Goal: Information Seeking & Learning: Learn about a topic

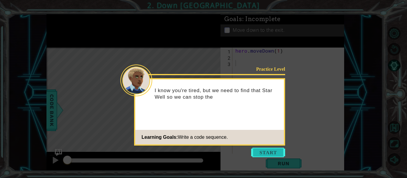
click at [256, 149] on button "Start" at bounding box center [268, 153] width 34 height 10
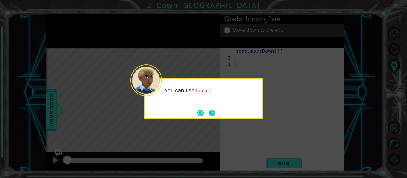
click at [214, 113] on button "Next" at bounding box center [212, 113] width 7 height 7
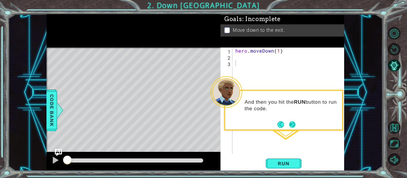
click at [292, 122] on button "Next" at bounding box center [292, 125] width 7 height 7
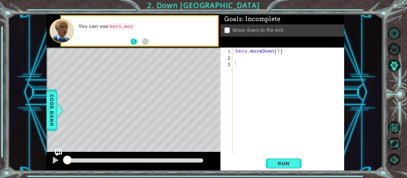
click at [134, 45] on button "Back" at bounding box center [136, 41] width 12 height 7
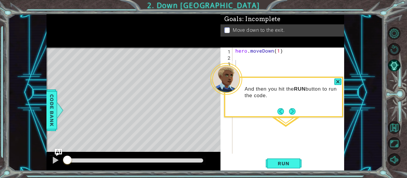
click at [291, 105] on div "And then you hit the RUN button to run the code." at bounding box center [283, 95] width 117 height 30
click at [291, 108] on button "Next" at bounding box center [292, 111] width 7 height 7
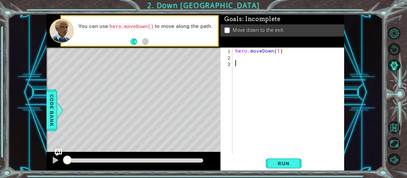
click at [279, 54] on div "hero . moveDown ( 1 )" at bounding box center [290, 107] width 112 height 119
type textarea "hero.moveDown(3)"
click at [278, 166] on span "Run" at bounding box center [284, 164] width 24 height 6
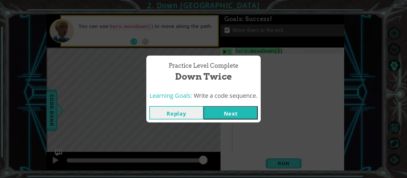
click at [231, 112] on button "Next" at bounding box center [230, 112] width 54 height 13
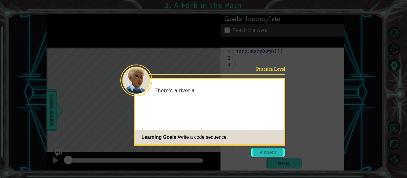
click at [281, 157] on button "Start" at bounding box center [268, 153] width 34 height 10
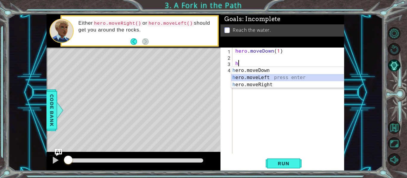
click at [262, 78] on div "h ero.moveDown press enter h ero.moveLeft press enter h ero.moveRight press ent…" at bounding box center [287, 85] width 113 height 36
type textarea "hero.moveLeft(1)"
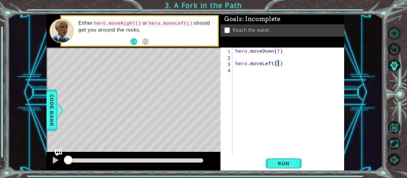
click at [238, 73] on div "hero . moveDown ( 1 ) hero . moveLeft ( 1 )" at bounding box center [290, 107] width 112 height 119
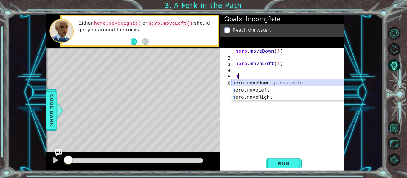
click at [270, 82] on div "h ero.moveDown press enter h ero.moveLeft press enter h ero.moveRight press ent…" at bounding box center [287, 98] width 113 height 36
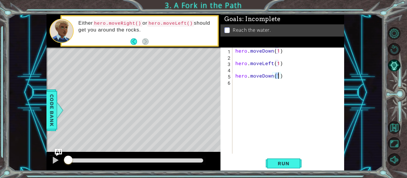
click at [279, 49] on div "hero . moveDown ( 1 ) hero . moveLeft ( 1 ) hero . moveDown ( 1 )" at bounding box center [290, 107] width 112 height 119
type textarea "hero.moveDown(1)"
click at [296, 166] on button "Run" at bounding box center [284, 164] width 36 height 12
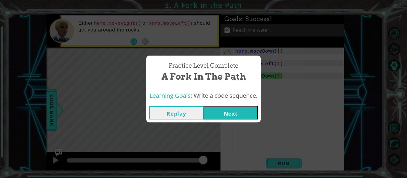
click at [231, 108] on button "Next" at bounding box center [230, 112] width 54 height 13
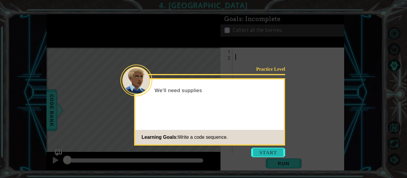
click at [269, 150] on button "Start" at bounding box center [268, 153] width 34 height 10
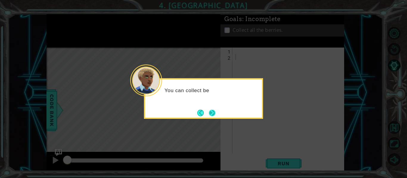
click at [209, 111] on button "Next" at bounding box center [212, 113] width 7 height 7
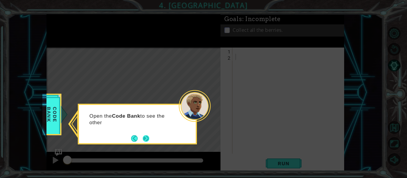
click at [149, 142] on button "Next" at bounding box center [146, 139] width 7 height 7
click at [131, 141] on button "Back" at bounding box center [137, 139] width 12 height 7
click at [143, 139] on button "Next" at bounding box center [146, 139] width 7 height 7
click at [141, 139] on button "Back" at bounding box center [137, 139] width 12 height 7
click at [143, 139] on button "Next" at bounding box center [146, 139] width 7 height 7
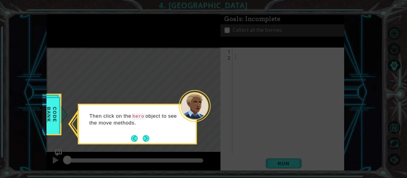
click at [143, 139] on button "Next" at bounding box center [146, 139] width 7 height 7
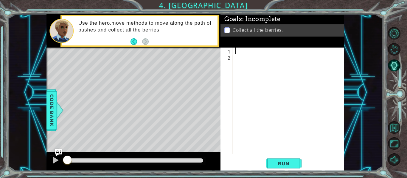
click at [240, 49] on div at bounding box center [290, 107] width 112 height 119
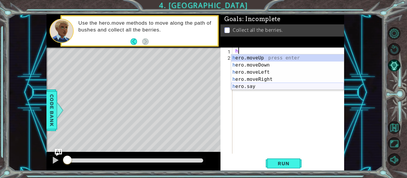
click at [270, 85] on div "h ero.moveUp press enter h ero.moveDown press enter h ero.moveLeft press enter …" at bounding box center [287, 80] width 113 height 50
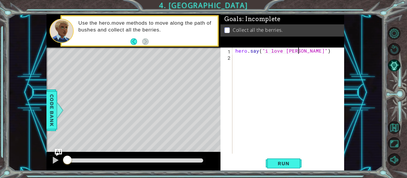
scroll to position [0, 4]
click at [287, 168] on button "Run" at bounding box center [284, 164] width 36 height 12
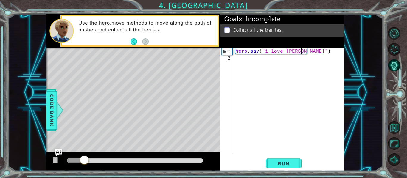
click at [71, 160] on div at bounding box center [76, 161] width 18 height 4
click at [111, 93] on div "Level Map" at bounding box center [183, 135] width 275 height 175
click at [300, 53] on div "hero . say ( "i love [DEMOGRAPHIC_DATA]" )" at bounding box center [290, 107] width 112 height 119
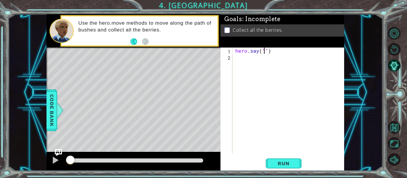
scroll to position [0, 2]
type textarea "hero.say("n ")"
click at [279, 172] on div "1 ההההההההההההההההההההההההההההההההההההההההההההההההההההההההההההההההההההההההההההה…" at bounding box center [203, 89] width 407 height 178
click at [283, 164] on span "Run" at bounding box center [284, 164] width 24 height 6
click at [286, 77] on div "hero . say ( "n " )" at bounding box center [290, 107] width 112 height 119
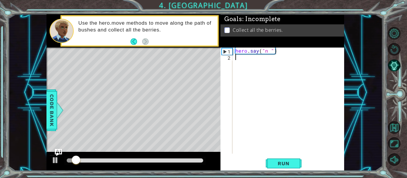
scroll to position [0, 0]
type textarea "h"
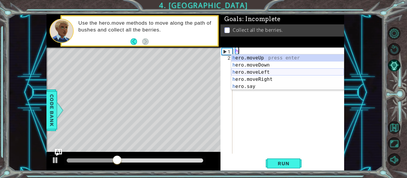
click at [262, 71] on div "h ero.moveUp press enter h ero.moveDown press enter h ero.moveLeft press enter …" at bounding box center [287, 80] width 113 height 50
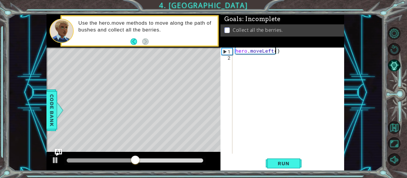
type textarea "hero.moveLeft(2)"
click at [236, 61] on div "hero . moveLeft ( 2 )" at bounding box center [290, 107] width 112 height 119
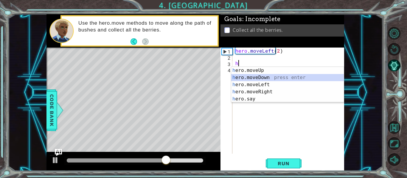
click at [291, 78] on div "h ero.moveUp press enter h ero.moveDown press enter h ero.moveLeft press enter …" at bounding box center [287, 92] width 113 height 50
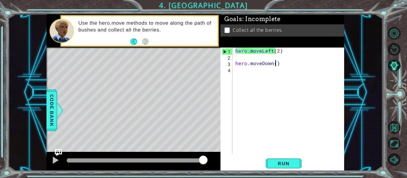
scroll to position [0, 3]
type textarea "hero.moveDown(2)"
click at [276, 156] on div "hero.moveDown(2) 1 2 3 4 hero . moveLeft ( 2 ) hero . moveDown ( 2 ) הההההההההה…" at bounding box center [282, 110] width 124 height 124
click at [291, 166] on span "Run" at bounding box center [284, 164] width 24 height 6
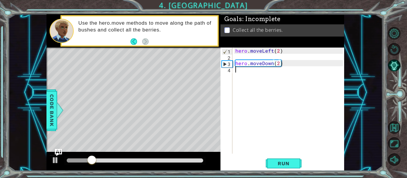
click at [237, 74] on div "hero . moveLeft ( 2 ) hero . moveDown ( 2 )" at bounding box center [290, 107] width 112 height 119
type textarea "h"
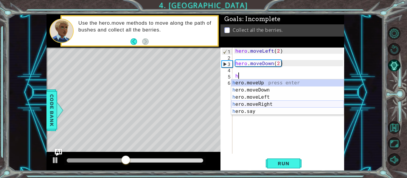
click at [277, 105] on div "h ero.moveUp press enter h ero.moveDown press enter h ero.moveLeft press enter …" at bounding box center [287, 105] width 113 height 50
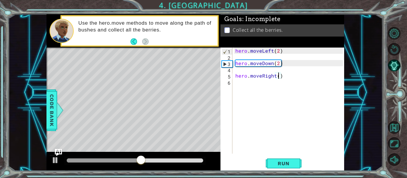
type textarea "hero.moveRight(2)"
click at [241, 81] on div "hero . moveLeft ( 2 ) hero . moveDown ( 2 ) hero . moveRight ( 2 )" at bounding box center [290, 107] width 112 height 119
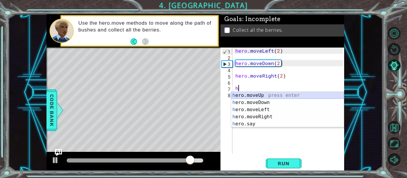
click at [274, 94] on div "h ero.moveUp press enter h ero.moveDown press enter h ero.moveLeft press enter …" at bounding box center [287, 117] width 113 height 50
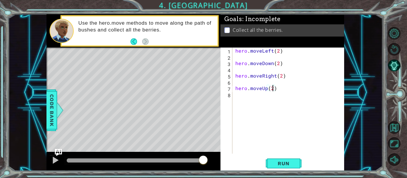
scroll to position [0, 2]
type textarea "hero.moveUp(2)"
click at [279, 165] on span "Run" at bounding box center [284, 164] width 24 height 6
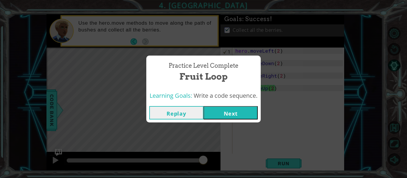
click at [237, 113] on button "Next" at bounding box center [230, 112] width 54 height 13
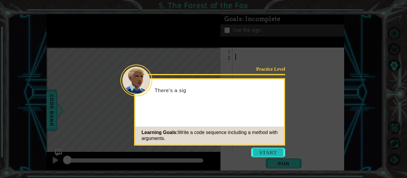
click at [277, 155] on button "Start" at bounding box center [268, 153] width 34 height 10
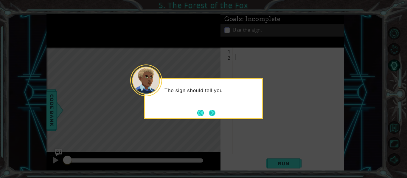
click at [215, 113] on button "Next" at bounding box center [212, 113] width 7 height 7
click at [212, 116] on button "Next" at bounding box center [212, 113] width 7 height 7
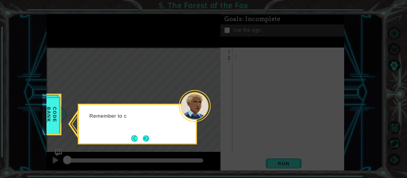
click at [145, 136] on button "Next" at bounding box center [146, 139] width 7 height 7
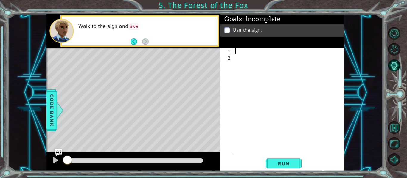
click at [235, 54] on div at bounding box center [290, 107] width 112 height 119
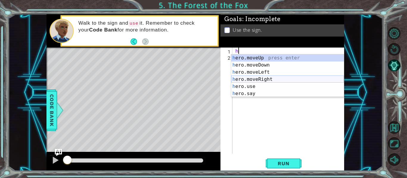
click at [266, 80] on div "h ero.moveUp press enter h ero.moveDown press enter h ero.moveLeft press enter …" at bounding box center [287, 83] width 113 height 57
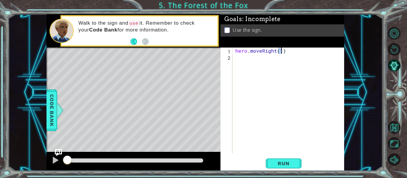
type textarea "hero.moveRight(1)"
click at [239, 61] on div "hero . moveRight ( 1 )" at bounding box center [290, 107] width 112 height 119
type textarea "h"
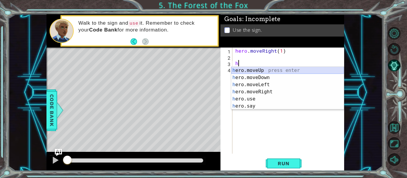
click at [257, 70] on div "h ero.moveUp press enter h ero.moveDown press enter h ero.moveLeft press enter …" at bounding box center [287, 95] width 113 height 57
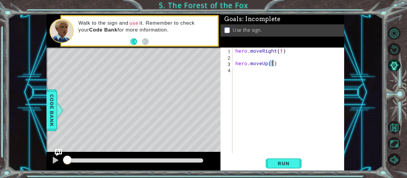
click at [240, 74] on div "hero . moveRight ( 1 ) hero . moveUp ( 1 )" at bounding box center [290, 107] width 112 height 119
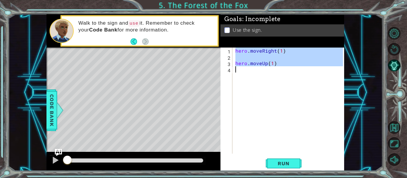
type textarea "hero.moveUp(1)"
click at [281, 105] on div "hero . moveRight ( 1 ) hero . moveUp ( 1 )" at bounding box center [288, 101] width 109 height 106
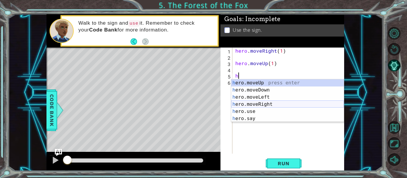
click at [257, 103] on div "h ero.moveUp press enter h ero.moveDown press enter h ero.moveLeft press enter …" at bounding box center [287, 108] width 113 height 57
type textarea "hero.moveRight(1)"
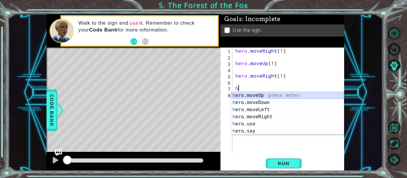
click at [252, 97] on div "h ero.moveUp press enter h ero.moveDown press enter h ero.moveLeft press enter …" at bounding box center [287, 120] width 113 height 57
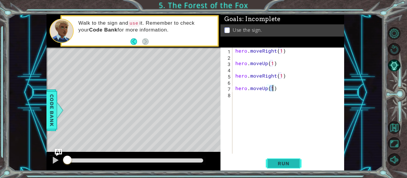
click at [300, 163] on button "Run" at bounding box center [284, 164] width 36 height 12
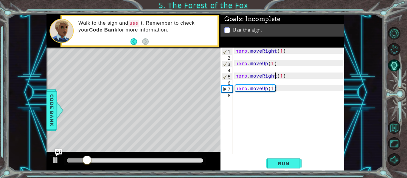
click at [274, 77] on div "hero . moveRight ( 1 ) hero . moveUp ( 1 ) hero . moveRight ( 1 ) hero . moveUp…" at bounding box center [290, 107] width 112 height 119
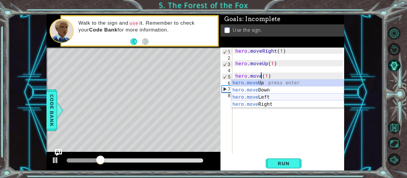
click at [266, 98] on div "hero.move Up press enter hero.move Down press enter hero.move Left press enter …" at bounding box center [287, 101] width 113 height 43
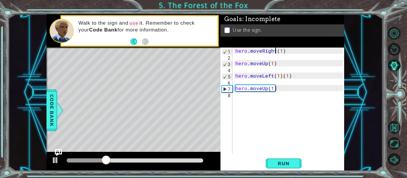
click at [276, 49] on div "hero . moveRight ( 1 ) hero . moveUp ( 1 ) hero . moveLeft ( 1 ) ( 1 ) hero . m…" at bounding box center [290, 107] width 112 height 119
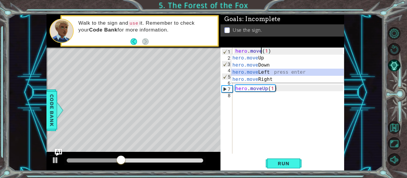
click at [271, 69] on div "hero.move Up press enter hero.move Down press enter hero.move Left press enter …" at bounding box center [287, 76] width 113 height 43
type textarea "hero.moveLeft(1)(1)"
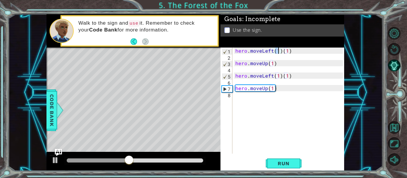
click at [281, 54] on div "hero . moveLeft ( 1 ) ( 1 ) hero . moveUp ( 1 ) hero . moveLeft ( 1 ) ( 1 ) her…" at bounding box center [290, 107] width 112 height 119
click at [295, 48] on div "Goals : Incomplete Use the sign." at bounding box center [282, 30] width 124 height 33
click at [295, 49] on div "hero . moveLeft ( 1 ) ( 1 ) hero . moveUp ( 1 ) hero . moveLeft ( 1 ) ( 1 ) her…" at bounding box center [290, 107] width 112 height 119
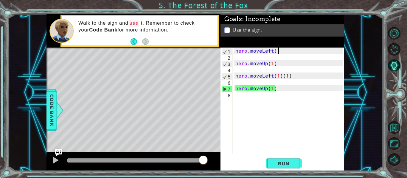
scroll to position [0, 3]
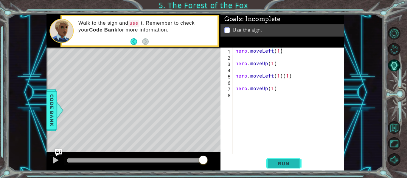
click at [285, 161] on span "Run" at bounding box center [284, 164] width 24 height 6
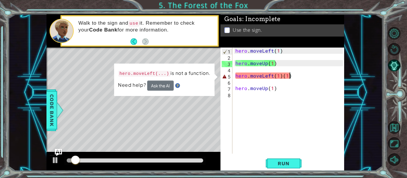
click at [295, 79] on div "hero . moveLeft ( 1 ) hero . moveUp ( 1 ) hero . moveLeft ( 1 ) ( 1 ) hero . mo…" at bounding box center [290, 107] width 112 height 119
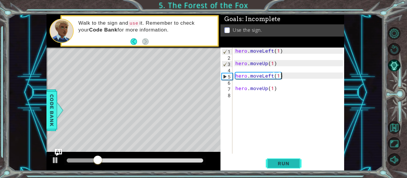
click at [279, 160] on button "Run" at bounding box center [284, 164] width 36 height 12
click at [272, 49] on div "hero . moveLeft ( 1 ) hero . moveUp ( 1 ) hero . moveLeft ( 1 ) hero . moveUp (…" at bounding box center [290, 107] width 112 height 119
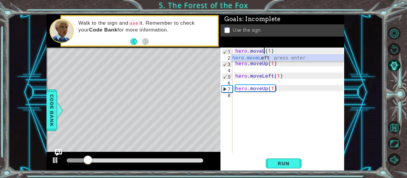
scroll to position [0, 2]
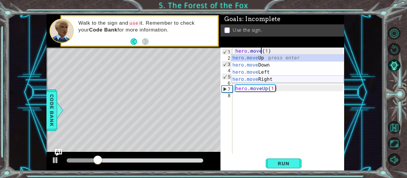
click at [276, 78] on div "hero.move Up press enter hero.move Down press enter hero.move Left press enter …" at bounding box center [287, 76] width 113 height 43
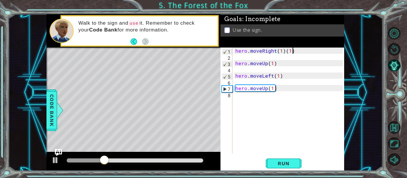
click at [295, 51] on div "hero . moveRight ( 1 ) ( 1 ) hero . moveUp ( 1 ) hero . moveLeft ( 1 ) hero . m…" at bounding box center [290, 107] width 112 height 119
type textarea "hero.moveRight(1)"
click at [291, 164] on span "Run" at bounding box center [284, 164] width 24 height 6
click at [238, 100] on div "hero . moveRight ( 1 ) hero . moveUp ( 1 ) hero . moveLeft ( 1 ) hero . moveUp …" at bounding box center [290, 107] width 112 height 119
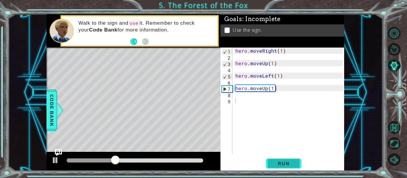
click at [275, 161] on button "Run" at bounding box center [284, 164] width 36 height 12
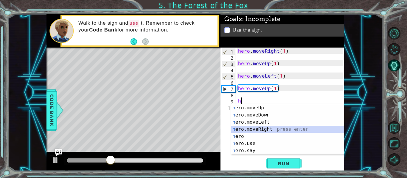
click at [274, 127] on div "h ero.moveUp press enter h ero.moveDown press enter h ero.moveLeft press enter …" at bounding box center [287, 137] width 113 height 64
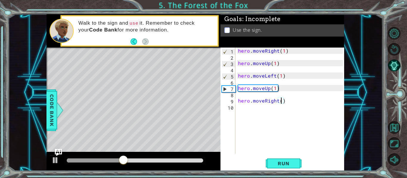
type textarea "hero.moveRight(2)"
click at [240, 107] on div "hero . moveRight ( 1 ) hero . moveUp ( 1 ) hero . moveLeft ( 1 ) hero . moveUp …" at bounding box center [291, 107] width 109 height 119
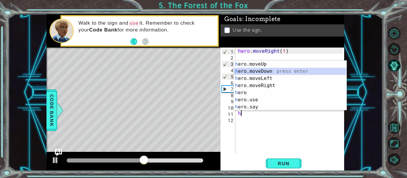
click at [249, 71] on div "h ero.moveUp press enter h ero.moveDown press enter h ero.moveLeft press enter …" at bounding box center [290, 93] width 113 height 64
type textarea "hero.moveDown(1)"
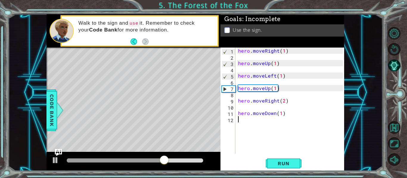
click at [243, 123] on div "hero . moveRight ( 1 ) hero . moveUp ( 1 ) hero . moveLeft ( 1 ) hero . moveUp …" at bounding box center [291, 107] width 109 height 119
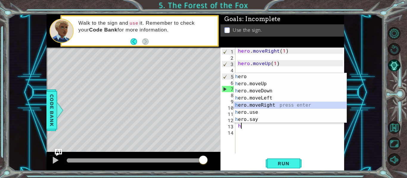
click at [272, 104] on div "h ero press enter h ero.moveUp press enter h ero.moveDown press enter h ero.mov…" at bounding box center [290, 105] width 113 height 64
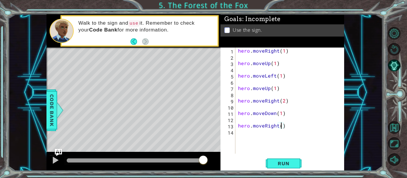
scroll to position [0, 3]
click at [284, 166] on span "Run" at bounding box center [284, 164] width 24 height 6
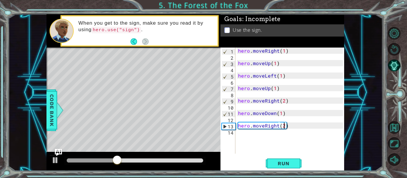
click at [277, 128] on div "hero . moveRight ( 1 ) hero . moveUp ( 1 ) hero . moveLeft ( 1 ) hero . moveUp …" at bounding box center [291, 107] width 109 height 119
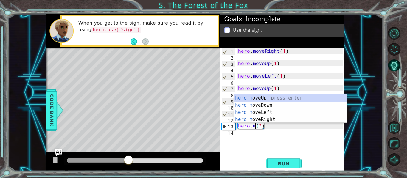
scroll to position [0, 1]
type textarea "hero.(2)"
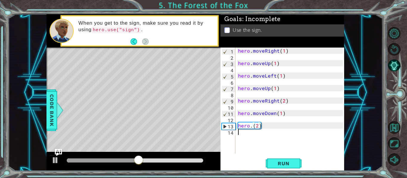
click at [262, 130] on div "hero . moveRight ( 1 ) hero . moveUp ( 1 ) hero . moveLeft ( 1 ) hero . moveUp …" at bounding box center [291, 107] width 109 height 119
click at [263, 128] on div "hero . moveRight ( 1 ) hero . moveUp ( 1 ) hero . moveLeft ( 1 ) hero . moveUp …" at bounding box center [291, 107] width 109 height 119
click at [258, 125] on div "hero . moveRight ( 1 ) hero . moveUp ( 1 ) hero . moveLeft ( 1 ) hero . moveUp …" at bounding box center [291, 107] width 109 height 119
click at [259, 126] on div "hero . moveRight ( 1 ) hero . moveUp ( 1 ) hero . moveLeft ( 1 ) hero . moveUp …" at bounding box center [291, 107] width 109 height 119
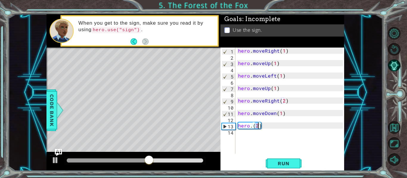
click at [261, 126] on div "hero . moveRight ( 1 ) hero . moveUp ( 1 ) hero . moveLeft ( 1 ) hero . moveUp …" at bounding box center [291, 107] width 109 height 119
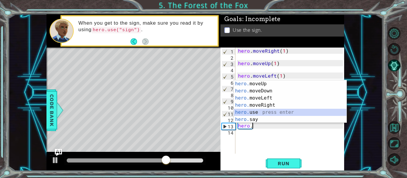
click at [268, 113] on div "hero. moveUp press enter hero. moveDown press enter hero. moveLeft press enter …" at bounding box center [290, 108] width 113 height 57
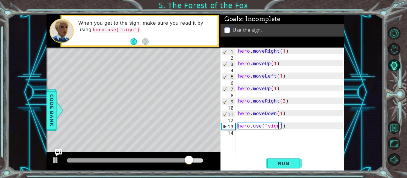
scroll to position [0, 3]
type textarea "hero.use("sign")"
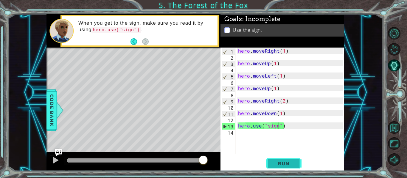
click at [285, 161] on button "Run" at bounding box center [284, 164] width 36 height 12
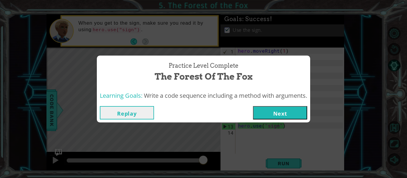
click at [266, 119] on button "Next" at bounding box center [280, 112] width 54 height 13
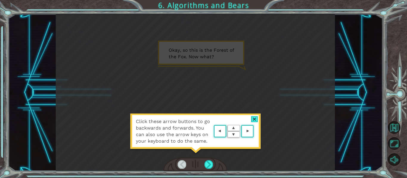
click at [255, 132] on area at bounding box center [255, 132] width 0 height 0
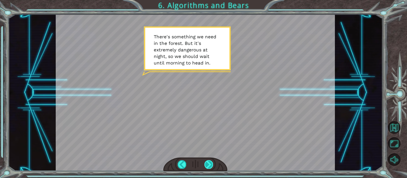
click at [211, 161] on div at bounding box center [208, 165] width 9 height 8
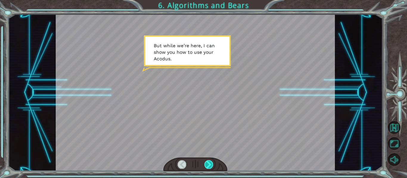
click at [208, 163] on div at bounding box center [208, 165] width 9 height 8
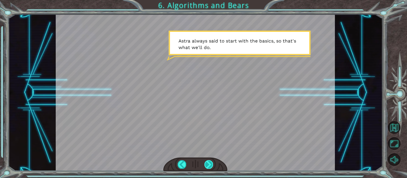
click at [207, 163] on div at bounding box center [208, 165] width 9 height 8
click at [209, 164] on div at bounding box center [208, 165] width 9 height 8
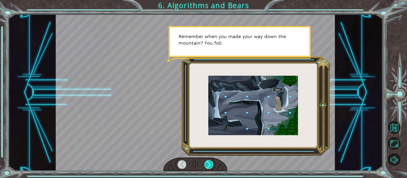
click at [209, 164] on div at bounding box center [208, 165] width 9 height 8
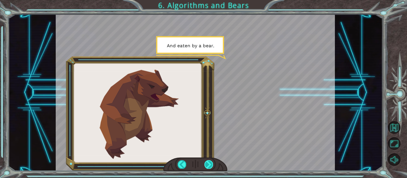
click at [206, 163] on div at bounding box center [208, 165] width 9 height 8
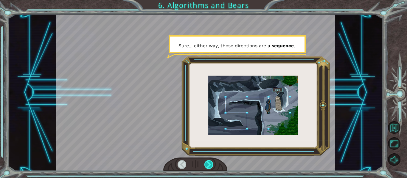
click at [207, 162] on div at bounding box center [208, 165] width 9 height 8
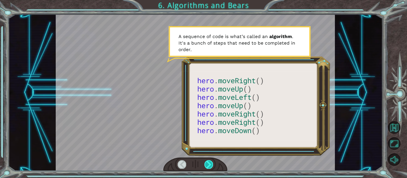
click at [206, 162] on div at bounding box center [208, 165] width 9 height 8
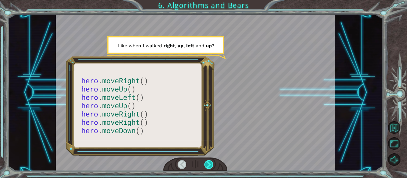
click at [206, 163] on div at bounding box center [208, 165] width 9 height 8
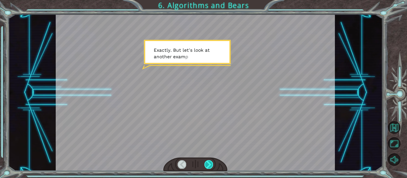
click at [210, 164] on div at bounding box center [208, 165] width 9 height 8
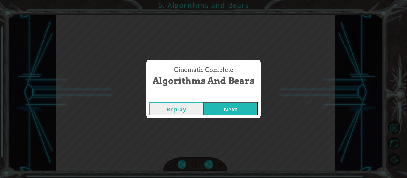
click at [233, 110] on button "Next" at bounding box center [230, 108] width 54 height 13
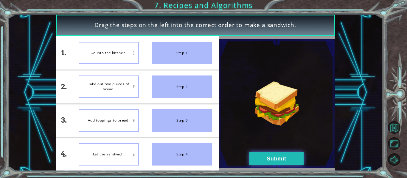
click at [286, 159] on button "Submit" at bounding box center [276, 158] width 54 height 13
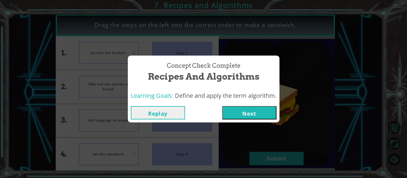
click at [247, 108] on button "Next" at bounding box center [249, 112] width 54 height 13
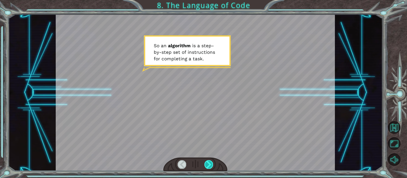
click at [205, 165] on div at bounding box center [208, 165] width 9 height 8
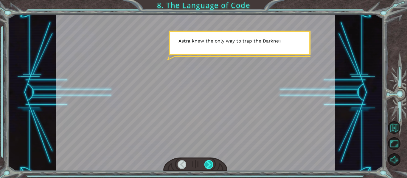
click at [206, 165] on div at bounding box center [208, 165] width 9 height 8
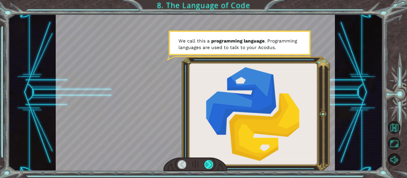
click at [205, 165] on div at bounding box center [208, 165] width 9 height 8
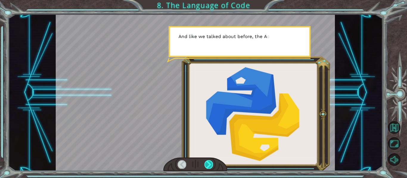
click at [205, 165] on div at bounding box center [208, 165] width 9 height 8
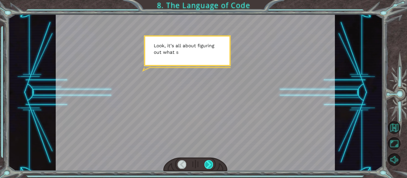
click at [205, 165] on div at bounding box center [208, 165] width 9 height 8
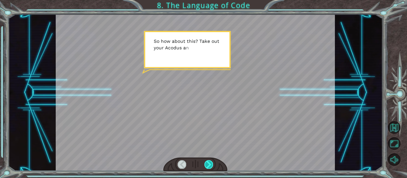
click at [205, 165] on div at bounding box center [208, 165] width 9 height 8
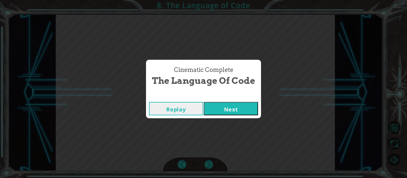
click at [218, 112] on button "Next" at bounding box center [231, 108] width 54 height 13
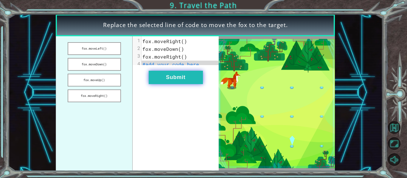
click at [170, 81] on button "Submit" at bounding box center [176, 77] width 54 height 13
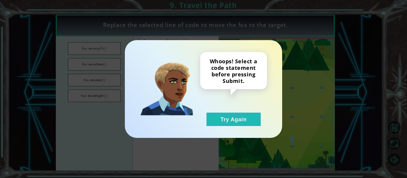
click at [227, 135] on div "Whoops! Select a code statement before pressing Submit. Try Again" at bounding box center [203, 89] width 157 height 98
click at [225, 130] on div "Whoops! Select a code statement before pressing Submit. Try Again" at bounding box center [203, 89] width 157 height 98
click at [227, 126] on button "Try Again" at bounding box center [233, 119] width 54 height 13
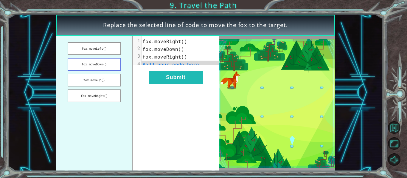
click at [101, 64] on button "fox.moveDown()" at bounding box center [94, 64] width 53 height 13
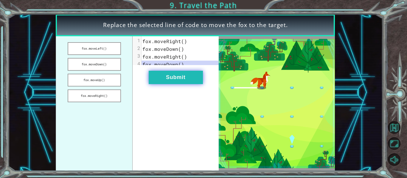
click at [176, 82] on button "Submit" at bounding box center [176, 77] width 54 height 13
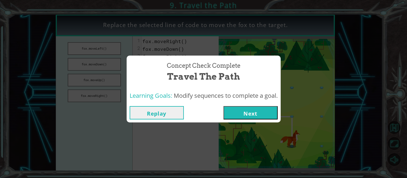
click at [243, 109] on button "Next" at bounding box center [250, 112] width 54 height 13
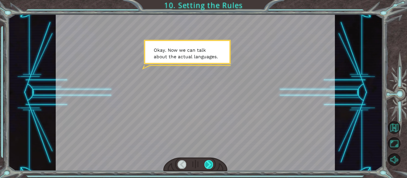
click at [208, 162] on div at bounding box center [208, 165] width 9 height 8
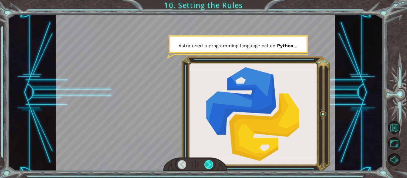
click at [210, 163] on div at bounding box center [208, 165] width 9 height 8
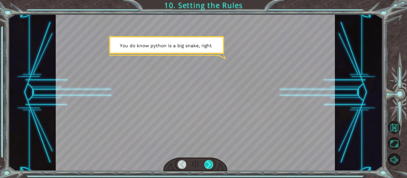
click at [210, 163] on div at bounding box center [208, 165] width 9 height 8
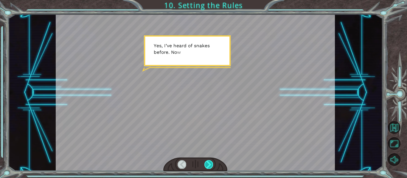
click at [210, 163] on div at bounding box center [208, 165] width 9 height 8
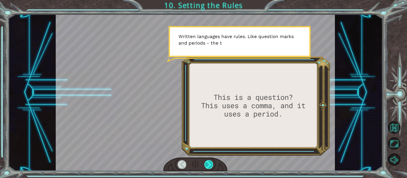
click at [210, 163] on div at bounding box center [208, 165] width 9 height 8
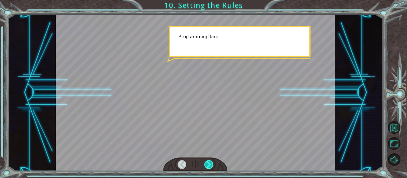
click at [210, 163] on div at bounding box center [208, 165] width 9 height 8
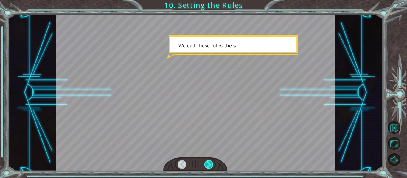
click at [210, 163] on div at bounding box center [208, 165] width 9 height 8
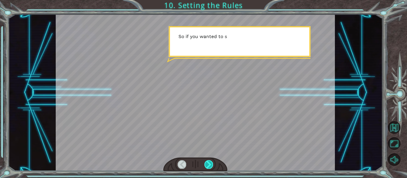
click at [210, 163] on div at bounding box center [208, 165] width 9 height 8
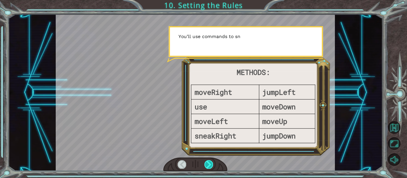
click at [210, 163] on div at bounding box center [208, 165] width 9 height 8
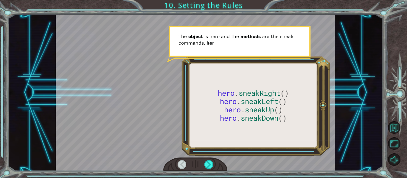
click at [217, 161] on div at bounding box center [195, 165] width 64 height 14
click at [210, 166] on div at bounding box center [208, 165] width 9 height 8
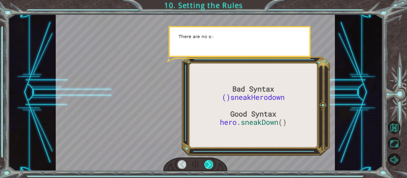
click at [209, 166] on div at bounding box center [208, 165] width 9 height 8
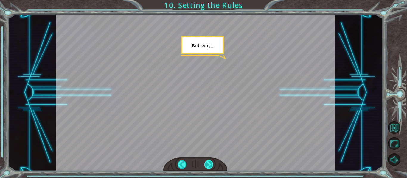
click at [209, 166] on div at bounding box center [208, 165] width 9 height 8
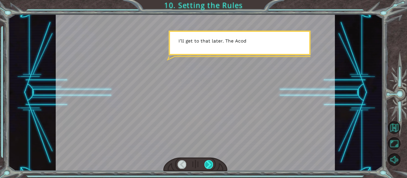
click at [210, 169] on div at bounding box center [208, 165] width 9 height 8
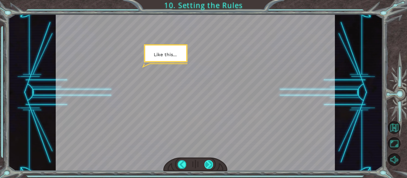
click at [208, 165] on div at bounding box center [208, 165] width 9 height 8
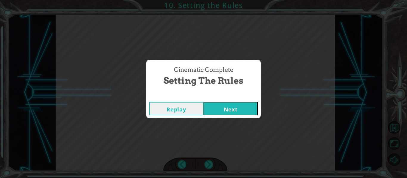
click at [223, 113] on button "Next" at bounding box center [230, 108] width 54 height 13
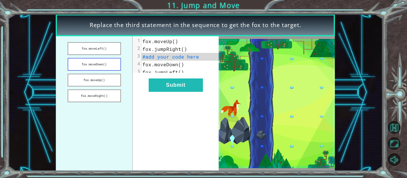
click at [107, 60] on button "fox.moveDown()" at bounding box center [94, 64] width 53 height 13
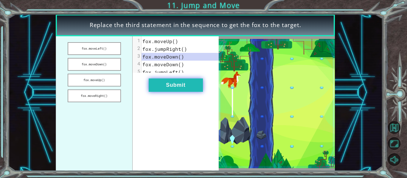
click at [180, 92] on button "Submit" at bounding box center [176, 85] width 54 height 13
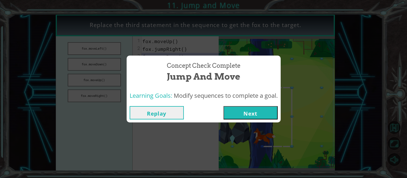
click at [259, 113] on button "Next" at bounding box center [250, 112] width 54 height 13
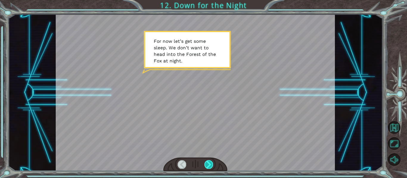
click at [210, 162] on div at bounding box center [208, 165] width 9 height 8
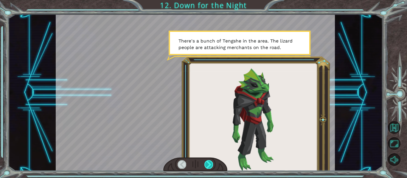
click at [210, 162] on div at bounding box center [208, 165] width 9 height 8
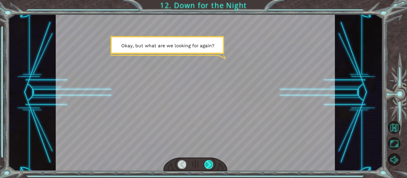
click at [212, 163] on div at bounding box center [208, 165] width 9 height 8
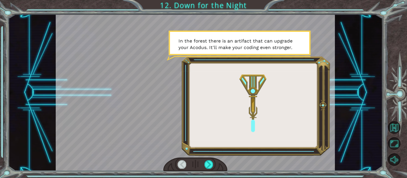
click at [216, 167] on div at bounding box center [195, 165] width 64 height 14
click at [213, 161] on div at bounding box center [195, 165] width 64 height 14
click at [211, 162] on div at bounding box center [208, 165] width 9 height 8
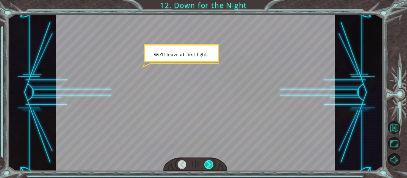
click at [210, 164] on div at bounding box center [208, 165] width 9 height 8
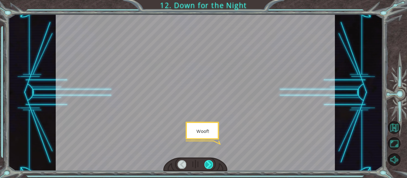
click at [210, 164] on div at bounding box center [208, 165] width 9 height 8
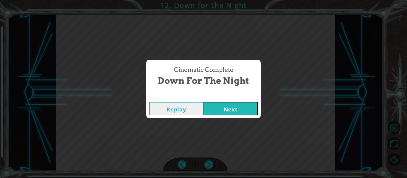
click at [211, 113] on button "Next" at bounding box center [230, 108] width 54 height 13
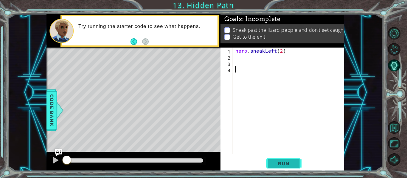
click at [279, 165] on span "Run" at bounding box center [284, 164] width 24 height 6
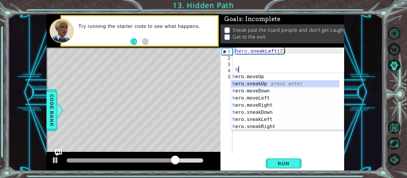
click at [264, 86] on div "h ero.moveUp press enter h ero.sneakUp press enter h ero.moveDown press enter h…" at bounding box center [285, 108] width 108 height 71
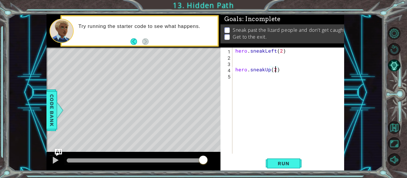
scroll to position [0, 2]
type textarea "hero.sneakUp(2)"
click at [278, 167] on span "Run" at bounding box center [284, 164] width 24 height 6
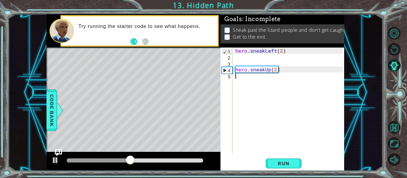
click at [239, 77] on div "hero . sneakLeft ( 2 ) hero . sneakUp ( 2 )" at bounding box center [290, 107] width 112 height 119
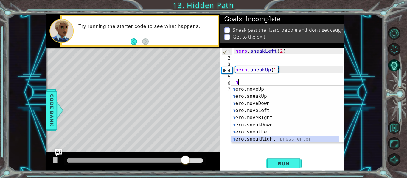
click at [270, 138] on div "h ero.moveUp press enter h ero.sneakUp press enter h ero.moveDown press enter h…" at bounding box center [285, 121] width 108 height 71
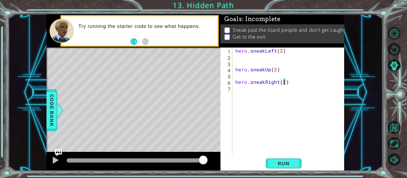
scroll to position [0, 3]
type textarea "hero.sneakRight(2)"
click at [277, 168] on button "Run" at bounding box center [284, 164] width 36 height 12
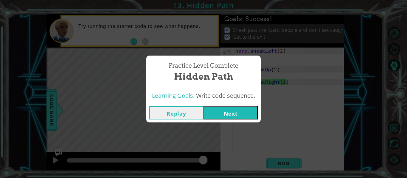
click at [240, 110] on button "Next" at bounding box center [230, 112] width 54 height 13
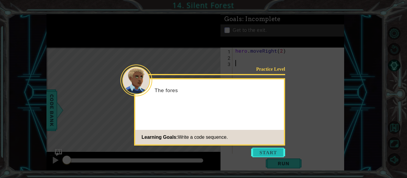
click at [262, 153] on button "Start" at bounding box center [268, 153] width 34 height 10
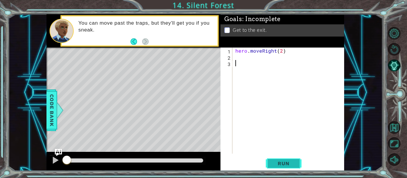
click at [284, 167] on span "Run" at bounding box center [284, 164] width 24 height 6
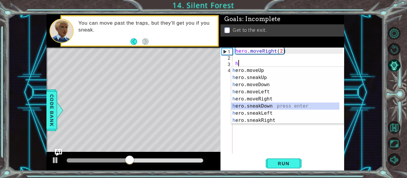
click at [282, 106] on div "h ero.moveUp press enter h ero.sneakUp press enter h ero.moveDown press enter h…" at bounding box center [285, 102] width 108 height 71
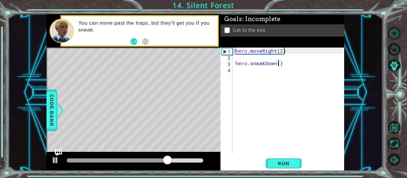
type textarea "hero.sneakDown(1)"
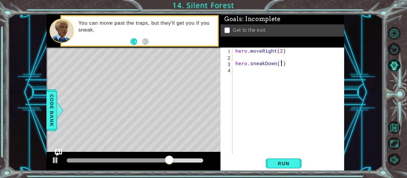
scroll to position [0, 3]
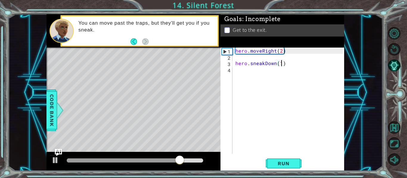
click at [242, 73] on div "hero . moveRight ( 2 ) hero . sneakDown ( 1 )" at bounding box center [290, 107] width 112 height 119
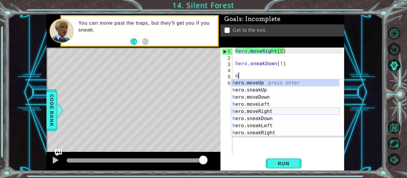
click at [290, 109] on div "h ero.moveUp press enter h ero.sneakUp press enter h ero.moveDown press enter h…" at bounding box center [285, 115] width 108 height 71
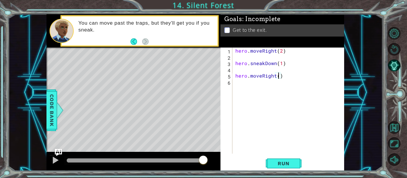
scroll to position [0, 3]
type textarea "hero.moveRight(2)"
click at [234, 85] on div "hero.moveRight(2) 1 2 3 4 5 6 hero . moveRight ( 2 ) hero . sneakDown ( 1 ) her…" at bounding box center [281, 101] width 122 height 106
click at [234, 83] on div "hero.moveRight(2) 1 2 3 4 5 6 hero . moveRight ( 2 ) hero . sneakDown ( 1 ) her…" at bounding box center [281, 101] width 122 height 106
click at [236, 85] on div "hero . moveRight ( 2 ) hero . sneakDown ( 1 ) hero . moveRight ( 2 )" at bounding box center [290, 107] width 112 height 119
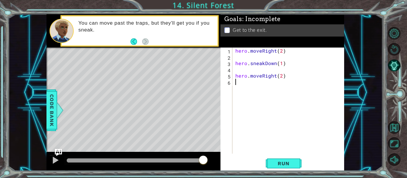
scroll to position [0, 0]
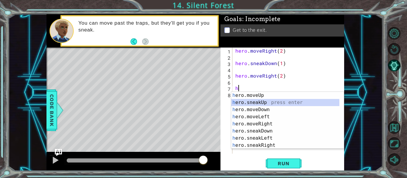
click at [255, 105] on div "h ero.moveUp press enter h ero.sneakUp press enter h ero.moveDown press enter h…" at bounding box center [285, 127] width 108 height 71
type textarea "hero.sneakUp(1)"
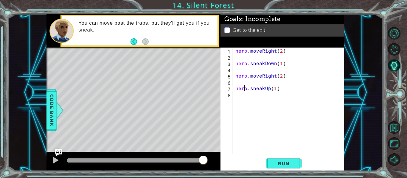
click at [243, 89] on div "hero . moveRight ( 2 ) hero . sneakDown ( 1 ) hero . moveRight ( 2 ) hero . sne…" at bounding box center [290, 107] width 112 height 119
click at [239, 93] on div "hero . moveRight ( 2 ) hero . sneakDown ( 1 ) hero . moveRight ( 2 ) hero . sne…" at bounding box center [290, 107] width 112 height 119
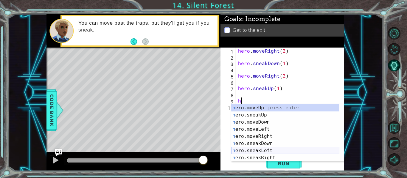
click at [258, 155] on div "h ero.moveUp press enter h ero.sneakUp press enter h ero.moveDown press enter h…" at bounding box center [285, 140] width 108 height 71
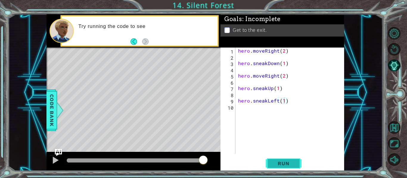
click at [291, 163] on span "Run" at bounding box center [284, 164] width 24 height 6
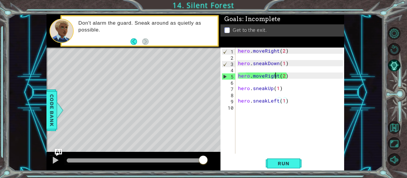
click at [275, 75] on div "hero . moveRight ( 2 ) hero . sneakDown ( 1 ) hero . moveRight ( 2 ) hero . sne…" at bounding box center [291, 107] width 109 height 119
type textarea "hero.moveRight(2)"
click at [277, 76] on div "hero . moveRight ( 2 ) hero . sneakDown ( 1 ) hero . moveRight ( 2 ) hero . sne…" at bounding box center [291, 107] width 109 height 119
click at [265, 79] on div "hero . moveRight ( 2 ) hero . sneakDown ( 1 ) hero . moveRight ( 2 ) hero . sne…" at bounding box center [291, 107] width 109 height 119
click at [265, 76] on div "hero . moveRight ( 2 ) hero . sneakDown ( 1 ) hero . moveRight ( 2 ) hero . sne…" at bounding box center [291, 107] width 109 height 119
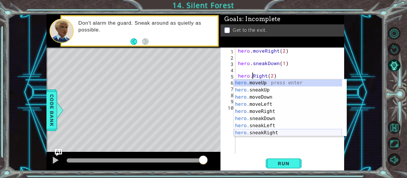
click at [271, 133] on div "hero. moveUp press enter hero. sneakUp press enter hero. moveDown press enter h…" at bounding box center [288, 115] width 108 height 71
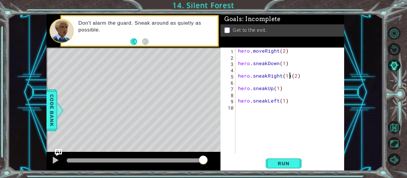
click at [290, 79] on div "hero . moveRight ( 2 ) hero . sneakDown ( 1 ) hero . sneakRight ( 1 ) ( 2 ) her…" at bounding box center [291, 107] width 109 height 119
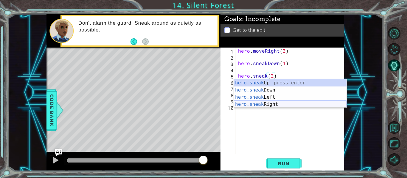
click at [273, 105] on div "hero.sneak Up press enter hero.sneak Down press enter hero.sneak Left press ent…" at bounding box center [290, 101] width 113 height 43
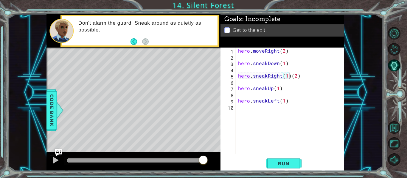
click at [291, 78] on div "hero . moveRight ( 2 ) hero . sneakDown ( 1 ) hero . sneakRight ( 1 ) ( 2 ) her…" at bounding box center [291, 107] width 109 height 119
click at [291, 77] on div "hero . moveRight ( 2 ) hero . sneakDown ( 1 ) hero . sneakRight ( 2 ) hero . sn…" at bounding box center [291, 107] width 109 height 119
click at [281, 160] on button "Run" at bounding box center [284, 164] width 36 height 12
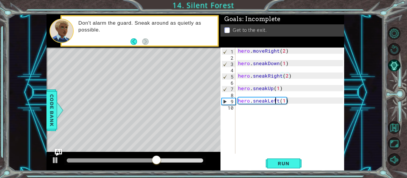
click at [276, 102] on div "hero . moveRight ( 2 ) hero . sneakDown ( 1 ) hero . sneakRight ( 2 ) hero . sn…" at bounding box center [291, 107] width 109 height 119
click at [278, 102] on div "hero . moveRight ( 2 ) hero . sneakDown ( 1 ) hero . sneakRight ( 2 ) hero . sn…" at bounding box center [291, 107] width 109 height 119
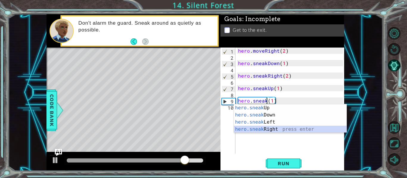
click at [272, 127] on div "hero.sneak Up press enter hero.sneak Down press enter hero.sneak Left press ent…" at bounding box center [290, 126] width 113 height 43
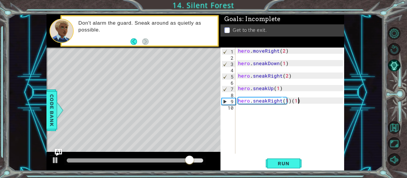
click at [306, 104] on div "hero . moveRight ( 2 ) hero . sneakDown ( 1 ) hero . sneakRight ( 2 ) hero . sn…" at bounding box center [291, 107] width 109 height 119
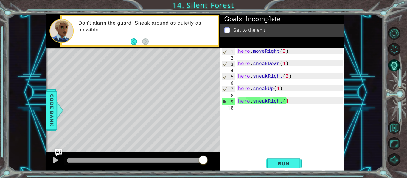
scroll to position [0, 3]
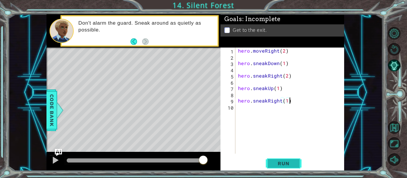
type textarea "hero.sneakRight(1)"
click at [288, 163] on span "Run" at bounding box center [284, 164] width 24 height 6
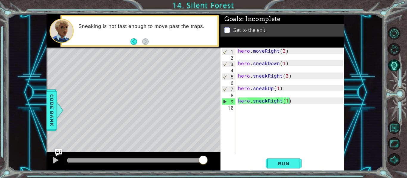
click at [281, 104] on div "hero . moveRight ( 2 ) hero . sneakDown ( 1 ) hero . sneakRight ( 2 ) hero . sn…" at bounding box center [291, 107] width 109 height 119
click at [265, 100] on div "hero . moveRight ( 2 ) hero . sneakDown ( 1 ) hero . sneakRight ( 2 ) hero . sn…" at bounding box center [291, 107] width 109 height 119
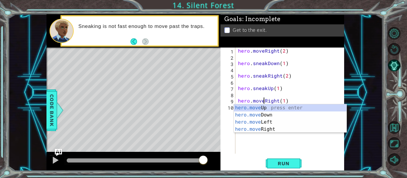
scroll to position [0, 2]
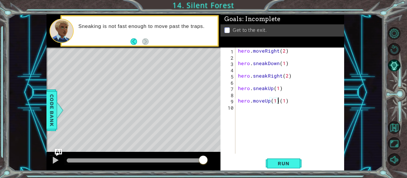
click at [278, 99] on div "hero . moveRight ( 2 ) hero . sneakDown ( 1 ) hero . sneakRight ( 2 ) hero . sn…" at bounding box center [291, 107] width 109 height 119
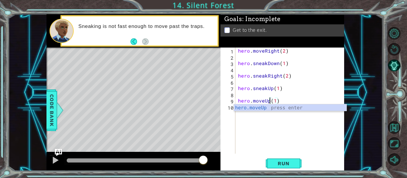
click at [281, 100] on div "hero . moveRight ( 2 ) hero . sneakDown ( 1 ) hero . sneakRight ( 2 ) hero . sn…" at bounding box center [291, 107] width 109 height 119
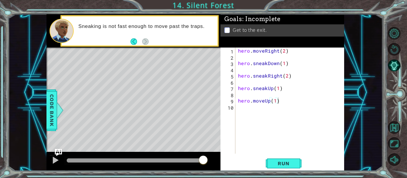
click at [275, 173] on div "1 ההההההההההההההההההההההההההההההההההההההההההההההההההההההההההההההההההההההההההההה…" at bounding box center [203, 89] width 407 height 178
click at [266, 167] on button "Run" at bounding box center [284, 164] width 36 height 12
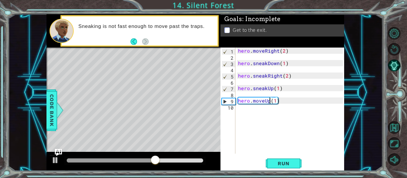
click at [270, 104] on div "hero . moveRight ( 2 ) hero . sneakDown ( 1 ) hero . sneakRight ( 2 ) hero . sn…" at bounding box center [291, 107] width 109 height 119
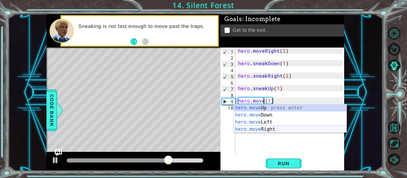
click at [264, 131] on div "hero.move Up press enter hero.move Down press enter hero.move Left press enter …" at bounding box center [290, 126] width 113 height 43
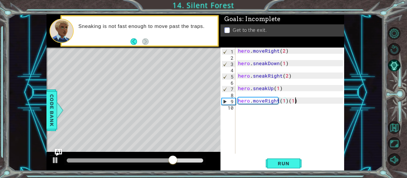
click at [297, 102] on div "hero . moveRight ( 2 ) hero . sneakDown ( 1 ) hero . sneakRight ( 2 ) hero . sn…" at bounding box center [291, 107] width 109 height 119
type textarea "hero.moveRight(1)"
click at [276, 164] on span "Run" at bounding box center [284, 164] width 24 height 6
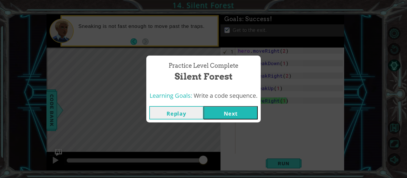
click at [236, 110] on button "Next" at bounding box center [230, 112] width 54 height 13
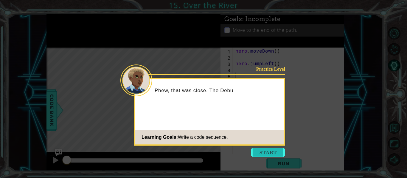
click at [277, 153] on button "Start" at bounding box center [268, 153] width 34 height 10
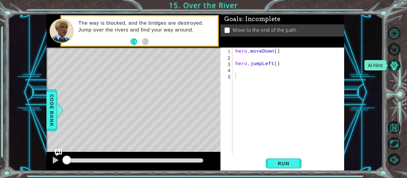
click at [395, 63] on button "AI Hint" at bounding box center [394, 65] width 13 height 13
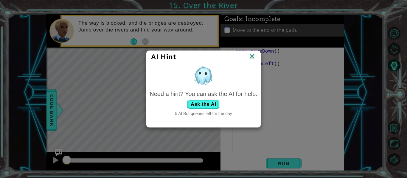
click at [251, 56] on img at bounding box center [252, 56] width 8 height 9
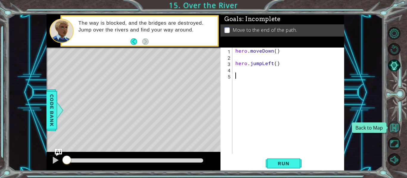
click at [393, 130] on button "Back to Map" at bounding box center [394, 128] width 13 height 13
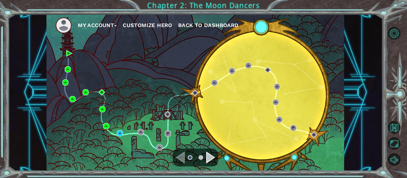
click at [204, 154] on ul at bounding box center [195, 158] width 21 height 12
click at [206, 156] on div "Navigate to the next page" at bounding box center [210, 158] width 9 height 12
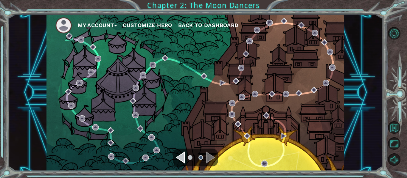
click at [182, 159] on div "Navigate to the previous page" at bounding box center [180, 158] width 9 height 12
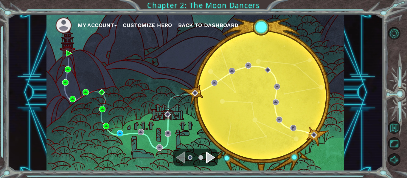
click at [208, 157] on div "Navigate to the next page" at bounding box center [210, 158] width 9 height 12
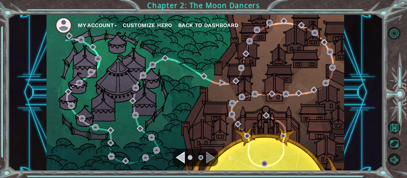
click at [208, 157] on div "Navigate to the next page" at bounding box center [210, 158] width 9 height 12
click at [182, 153] on div "Navigate to the previous page" at bounding box center [180, 158] width 9 height 12
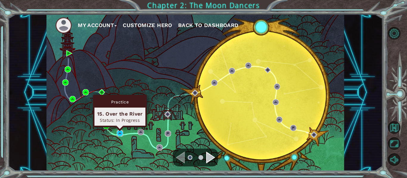
click at [118, 131] on img at bounding box center [120, 133] width 6 height 6
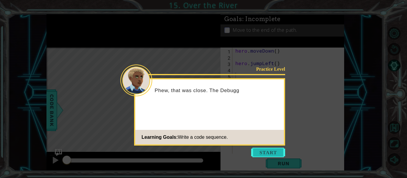
click at [264, 153] on button "Start" at bounding box center [268, 153] width 34 height 10
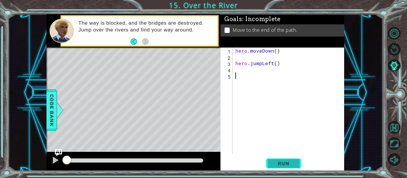
click at [278, 163] on span "Run" at bounding box center [284, 164] width 24 height 6
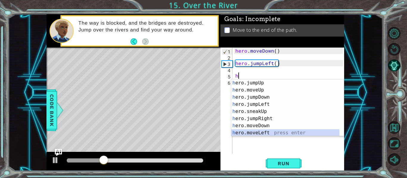
click at [271, 130] on div "h ero.jumpUp press enter h ero.moveUp press enter h ero.jumpDown press enter h …" at bounding box center [285, 115] width 108 height 71
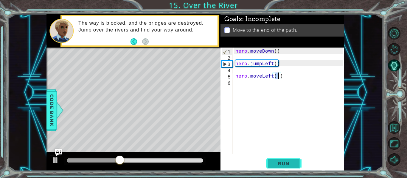
type textarea "hero.moveLeft(1)"
click at [273, 159] on button "Run" at bounding box center [284, 164] width 36 height 12
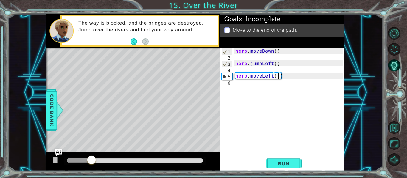
click at [235, 87] on div "hero . moveDown ( ) hero . jumpLeft ( ) hero . moveLeft ( 1 )" at bounding box center [290, 107] width 112 height 119
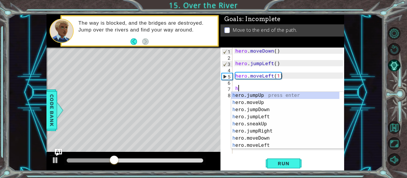
type textarea "h"
click at [264, 107] on div "h ero.jumpUp press enter h ero.moveUp press enter h ero.jumpDown press enter h …" at bounding box center [285, 127] width 108 height 71
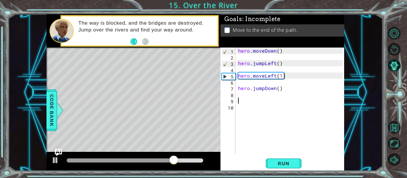
type textarea "h"
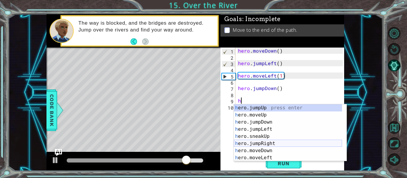
click at [279, 145] on div "h ero.jumpUp press enter h ero.moveUp press enter h ero.jumpDown press enter h …" at bounding box center [288, 140] width 108 height 71
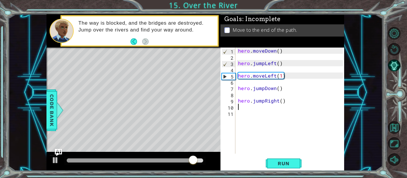
click at [263, 102] on div "hero . moveDown ( ) hero . jumpLeft ( ) hero . moveLeft ( 1 ) hero . jumpDown (…" at bounding box center [291, 107] width 109 height 119
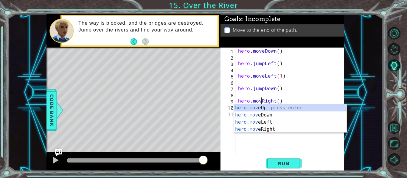
type textarea "hero.moveRight()"
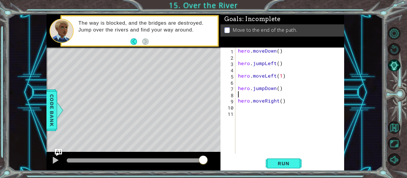
click at [320, 92] on div "hero . moveDown ( ) hero . jumpLeft ( ) hero . moveLeft ( 1 ) hero . jumpDown (…" at bounding box center [291, 107] width 109 height 119
click at [283, 100] on div "hero . moveDown ( ) hero . jumpLeft ( ) hero . moveLeft ( 1 ) hero . jumpDown (…" at bounding box center [291, 107] width 109 height 119
click at [280, 100] on div "hero . moveDown ( ) hero . jumpLeft ( ) hero . moveLeft ( 1 ) hero . jumpDown (…" at bounding box center [291, 107] width 109 height 119
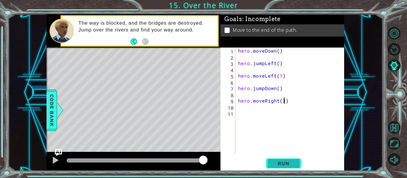
type textarea "hero.moveRight(3)"
click at [292, 164] on span "Run" at bounding box center [284, 164] width 24 height 6
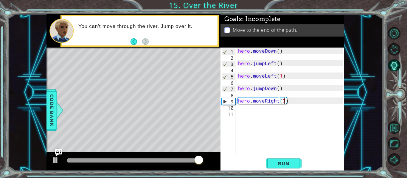
click at [242, 117] on div "hero . moveDown ( ) hero . jumpLeft ( ) hero . moveLeft ( 1 ) hero . jumpDown (…" at bounding box center [291, 107] width 109 height 119
click at [240, 96] on div "hero . moveDown ( ) hero . jumpLeft ( ) hero . moveLeft ( 1 ) hero . jumpDown (…" at bounding box center [291, 107] width 109 height 119
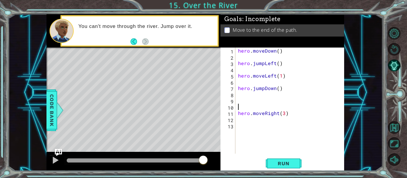
click at [239, 103] on div "hero . moveDown ( ) hero . jumpLeft ( ) hero . moveLeft ( 1 ) hero . jumpDown (…" at bounding box center [291, 107] width 109 height 119
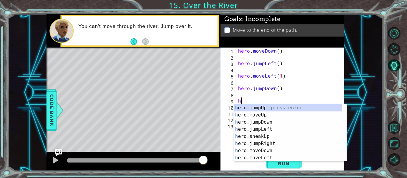
type textarea "he"
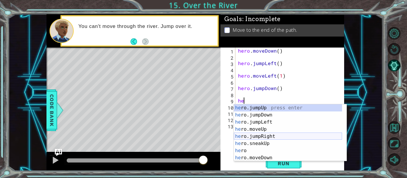
click at [292, 136] on div "he ro.jumpUp press enter he ro.jumpDown press enter he ro.jumpLeft press enter …" at bounding box center [288, 140] width 108 height 71
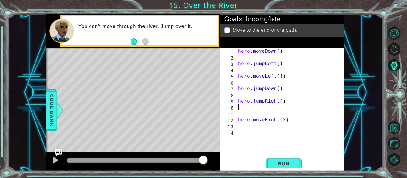
click at [281, 172] on div "1 ההההההההההההההההההההההההההההההההההההההההההההההההההההההההההההההההההההההההההההה…" at bounding box center [203, 89] width 407 height 178
click at [282, 168] on button "Run" at bounding box center [284, 164] width 36 height 12
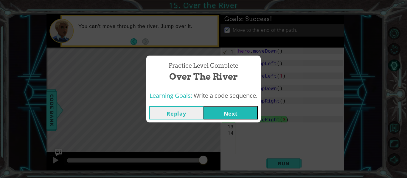
click at [236, 113] on button "Next" at bounding box center [230, 112] width 54 height 13
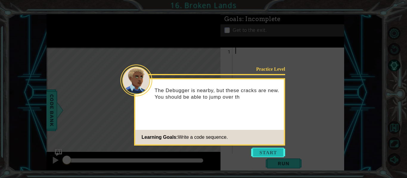
click at [262, 154] on button "Start" at bounding box center [268, 153] width 34 height 10
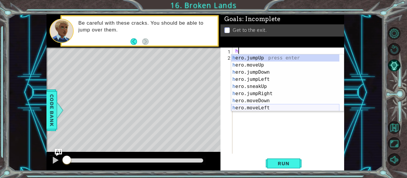
click at [273, 107] on div "h ero.jumpUp press enter h ero.moveUp press enter h ero.jumpDown press enter h …" at bounding box center [285, 90] width 108 height 71
type textarea "hero.moveLeft(1)"
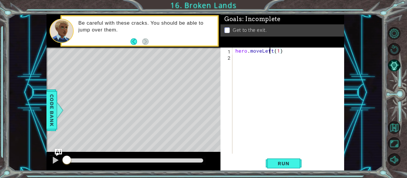
click at [271, 49] on div "hero . moveLeft ( 1 )" at bounding box center [290, 107] width 112 height 119
click at [273, 54] on div "hero . moveLeft ( 1 )" at bounding box center [290, 107] width 112 height 119
click at [274, 51] on div "hero . moveLeft ( 1 )" at bounding box center [290, 107] width 112 height 119
click at [273, 51] on div "hero . moveLeft ( 1 )" at bounding box center [290, 107] width 112 height 119
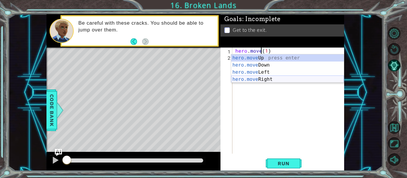
click at [281, 81] on div "hero.move Up press enter hero.move Down press enter hero.move Left press enter …" at bounding box center [287, 76] width 113 height 43
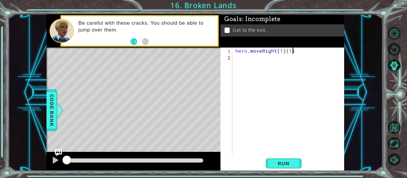
click at [294, 50] on div "hero . moveRight ( 1 ) ( 1 )" at bounding box center [290, 107] width 112 height 119
type textarea "hero.moveRight(1)"
click at [267, 159] on button "Run" at bounding box center [284, 164] width 36 height 12
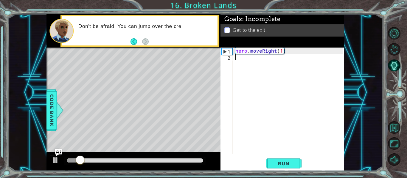
click at [240, 66] on div "hero . moveRight ( 1 )" at bounding box center [290, 107] width 112 height 119
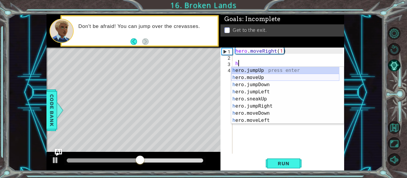
click at [275, 80] on div "h ero.jumpUp press enter h ero.moveUp press enter h ero.jumpDown press enter h …" at bounding box center [285, 102] width 108 height 71
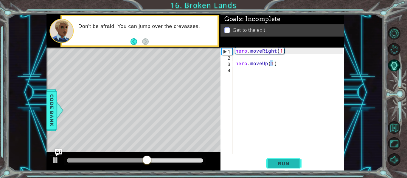
type textarea "hero.moveUp(1)"
click at [268, 166] on button "Run" at bounding box center [284, 164] width 36 height 12
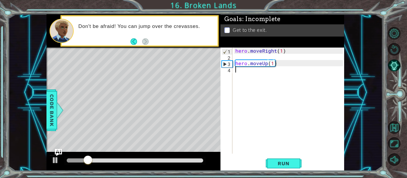
click at [242, 74] on div "hero . moveRight ( 1 ) hero . moveUp ( 1 )" at bounding box center [290, 107] width 112 height 119
type textarea "h"
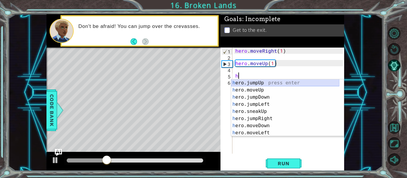
click at [255, 80] on div "h ero.jumpUp press enter h ero.moveUp press enter h ero.jumpDown press enter h …" at bounding box center [285, 115] width 108 height 71
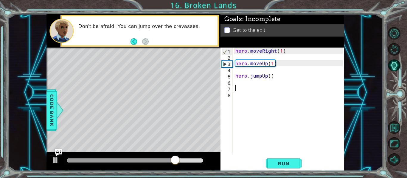
type textarea "h"
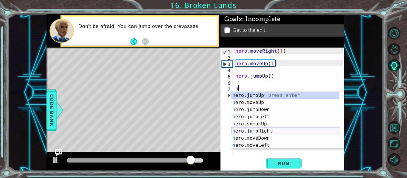
click at [261, 133] on div "h ero.jumpUp press enter h ero.moveUp press enter h ero.jumpDown press enter h …" at bounding box center [285, 127] width 108 height 71
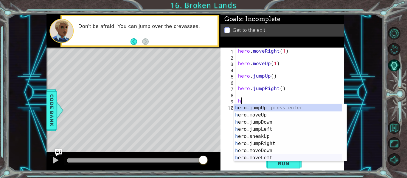
click at [269, 157] on div "h ero.jumpUp press enter h ero.moveUp press enter h ero.jumpDown press enter h …" at bounding box center [288, 140] width 108 height 71
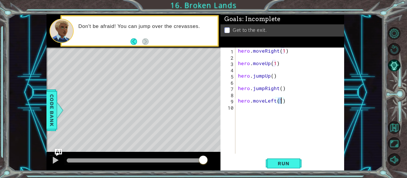
click at [286, 102] on div "hero . moveRight ( 1 ) hero . moveUp ( 1 ) hero . jumpUp ( ) hero . jumpRight (…" at bounding box center [291, 107] width 109 height 119
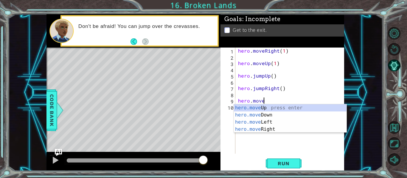
click at [270, 131] on div "hero.move Up press enter hero.move Down press enter hero.move Left press enter …" at bounding box center [290, 126] width 113 height 43
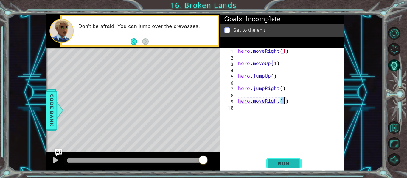
type textarea "hero.moveRight(1)"
click at [283, 163] on span "Run" at bounding box center [284, 164] width 24 height 6
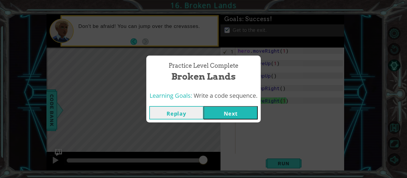
click at [222, 120] on div "Replay Next" at bounding box center [203, 112] width 114 height 19
click at [218, 116] on button "Next" at bounding box center [230, 112] width 54 height 13
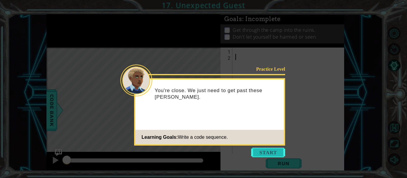
click at [265, 151] on button "Start" at bounding box center [268, 153] width 34 height 10
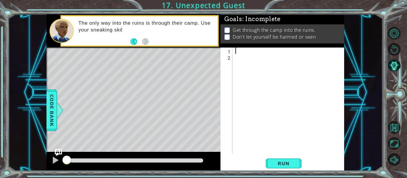
click at [236, 50] on div at bounding box center [290, 107] width 112 height 119
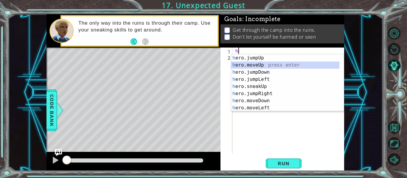
click at [251, 63] on div "h ero.jumpUp press enter h ero.moveUp press enter h ero.jumpDown press enter h …" at bounding box center [285, 90] width 108 height 71
type textarea "hero.moveUp(1)"
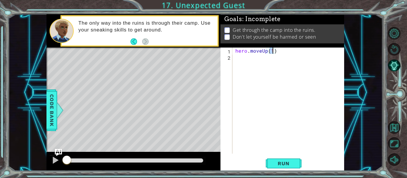
click at [243, 61] on div "hero . moveUp ( 1 )" at bounding box center [290, 107] width 112 height 119
type textarea "h"
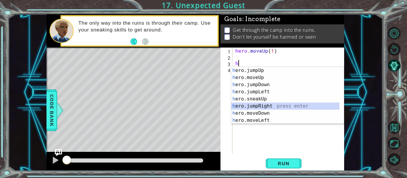
click at [292, 105] on div "h ero.jumpUp press enter h ero.moveUp press enter h ero.jumpDown press enter h …" at bounding box center [285, 102] width 108 height 71
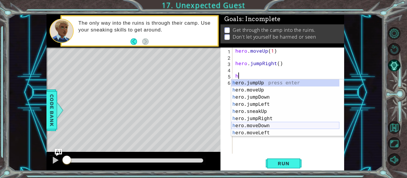
click at [282, 125] on div "h ero.jumpUp press enter h ero.moveUp press enter h ero.jumpDown press enter h …" at bounding box center [285, 115] width 108 height 71
type textarea "hero.moveDown(1)"
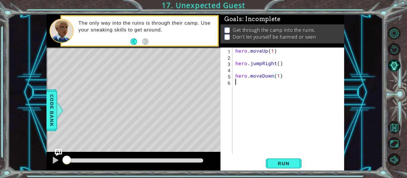
click at [242, 87] on div "hero . moveUp ( 1 ) hero . jumpRight ( ) hero . moveDown ( 1 )" at bounding box center [290, 107] width 112 height 119
type textarea "h"
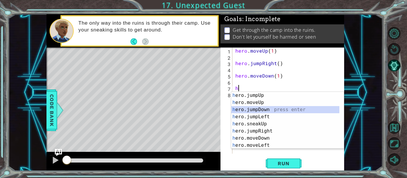
click at [265, 112] on div "h ero.jumpUp press enter h ero.moveUp press enter h ero.jumpDown press enter h …" at bounding box center [285, 127] width 108 height 71
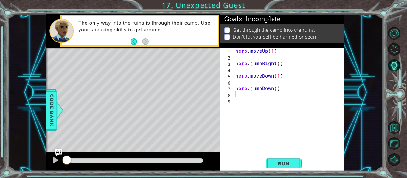
click at [300, 172] on div "1 ההההההההההההההההההההההההההההההההההההההההההההההההההההההההההההההההההההההההההההה…" at bounding box center [203, 89] width 407 height 178
click at [290, 168] on button "Run" at bounding box center [284, 164] width 36 height 12
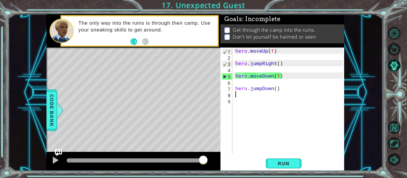
click at [286, 93] on div "hero . moveUp ( 1 ) hero . jumpRight ( ) hero . moveDown ( 1 ) hero . jumpDown …" at bounding box center [290, 107] width 112 height 119
click at [286, 91] on div "hero . moveUp ( 1 ) hero . jumpRight ( ) hero . moveDown ( 1 ) hero . jumpDown …" at bounding box center [290, 107] width 112 height 119
click at [281, 77] on div "hero . moveUp ( 1 ) hero . jumpRight ( ) hero . moveDown ( 1 ) hero . jumpDown …" at bounding box center [290, 107] width 112 height 119
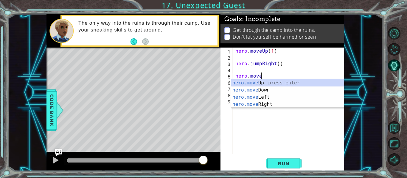
type textarea "h"
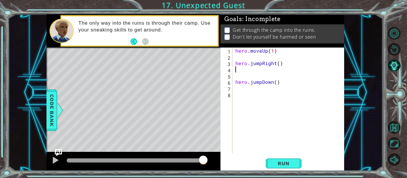
type textarea "hero.jumpRight()"
click at [239, 86] on div "hero . moveUp ( 1 ) hero . jumpRight ( ) hero . jumpDown ( )" at bounding box center [290, 107] width 112 height 119
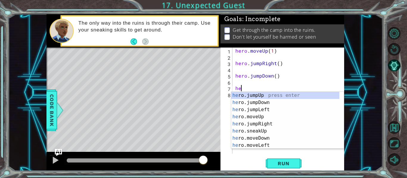
scroll to position [0, 0]
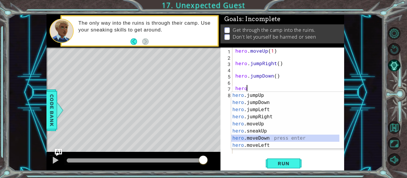
click at [280, 137] on div "hero .jumpUp press enter hero .jumpDown press enter hero .jumpLeft press enter …" at bounding box center [285, 127] width 108 height 71
type textarea "hero.moveDown(1)"
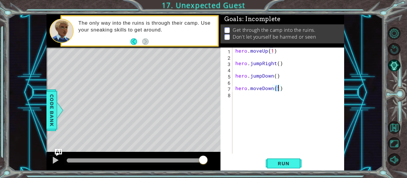
click at [239, 99] on div "hero . moveUp ( 1 ) hero . jumpRight ( ) hero . jumpDown ( ) hero . moveDown ( …" at bounding box center [290, 107] width 112 height 119
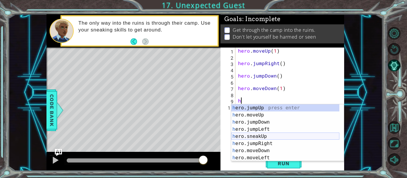
click at [284, 136] on div "h ero.jumpUp press enter h ero.moveUp press enter h ero.jumpDown press enter h …" at bounding box center [285, 140] width 108 height 71
type textarea "hero.sneakUp(1)"
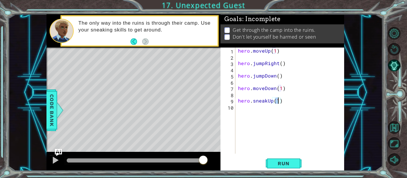
click at [271, 105] on div "hero . moveUp ( 1 ) hero . jumpRight ( ) hero . jumpDown ( ) hero . moveDown ( …" at bounding box center [291, 107] width 109 height 119
click at [272, 102] on div "hero . moveUp ( 1 ) hero . jumpRight ( ) hero . jumpDown ( ) hero . moveDown ( …" at bounding box center [291, 107] width 109 height 119
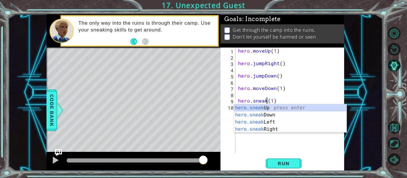
click at [279, 102] on div "hero . moveUp ( 1 ) hero . jumpRight ( ) hero . jumpDown ( ) hero . moveDown ( …" at bounding box center [291, 107] width 109 height 119
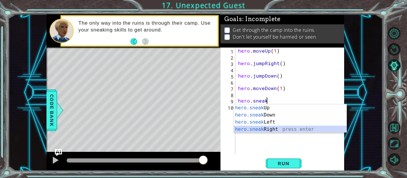
click at [275, 128] on div "hero.sneak Up press enter hero.sneak Down press enter hero.sneak Left press ent…" at bounding box center [290, 126] width 113 height 43
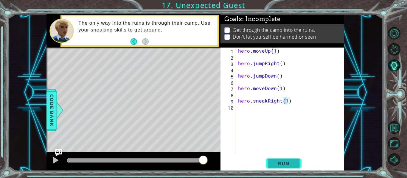
click at [284, 163] on span "Run" at bounding box center [284, 164] width 24 height 6
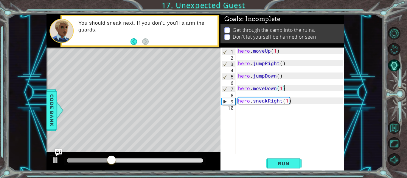
click at [287, 91] on div "hero . moveUp ( 1 ) hero . jumpRight ( ) hero . jumpDown ( ) hero . moveDown ( …" at bounding box center [291, 107] width 109 height 119
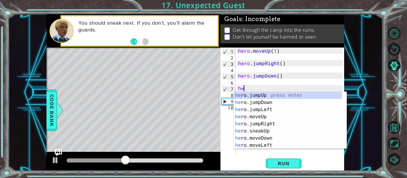
scroll to position [0, 0]
type textarea "h"
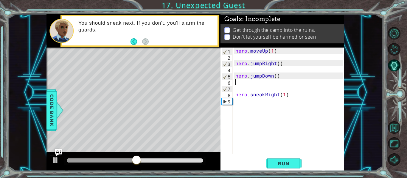
type textarea "hero.jumpDown()"
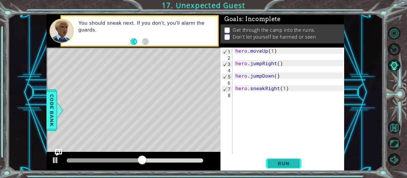
click at [285, 161] on span "Run" at bounding box center [284, 164] width 24 height 6
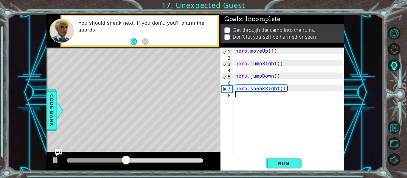
click at [238, 100] on div "hero . moveUp ( 1 ) hero . jumpRight ( ) hero . jumpDown ( ) hero . sneakRight …" at bounding box center [290, 107] width 112 height 119
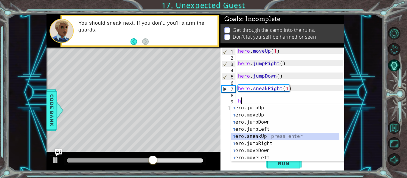
click at [276, 138] on div "h ero.jumpUp press enter h ero.moveUp press enter h ero.jumpDown press enter h …" at bounding box center [285, 140] width 108 height 71
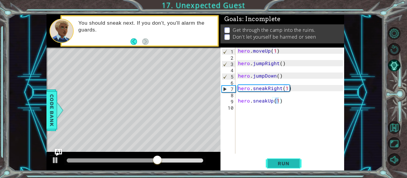
click at [281, 158] on button "Run" at bounding box center [284, 164] width 36 height 12
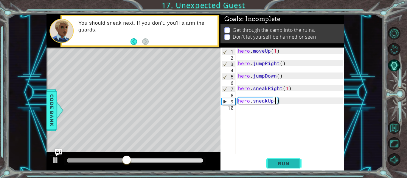
type textarea "hero.sneakUp(2)"
click at [241, 97] on div "hero . moveUp ( 1 ) hero . jumpRight ( ) hero . jumpDown ( ) hero . sneakRight …" at bounding box center [291, 107] width 109 height 119
click at [241, 114] on div "hero . moveUp ( 1 ) hero . jumpRight ( ) hero . jumpDown ( ) hero . sneakRight …" at bounding box center [291, 107] width 109 height 119
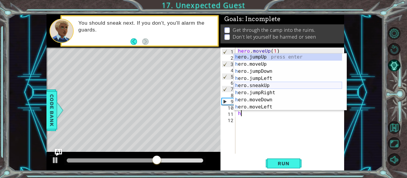
click at [270, 87] on div "h ero.jumpUp press enter h ero.moveUp press enter h ero.jumpDown press enter h …" at bounding box center [288, 89] width 108 height 71
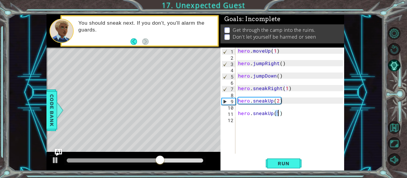
click at [285, 112] on div "hero . moveUp ( 1 ) hero . jumpRight ( ) hero . jumpDown ( ) hero . sneakRight …" at bounding box center [291, 107] width 109 height 119
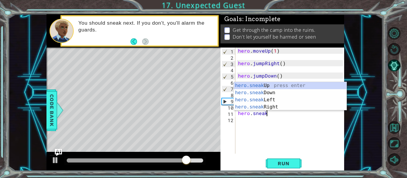
scroll to position [0, 1]
click at [268, 106] on div "hero.sneak Up press enter hero.sneak Down press enter hero.sneak Left press ent…" at bounding box center [290, 103] width 113 height 43
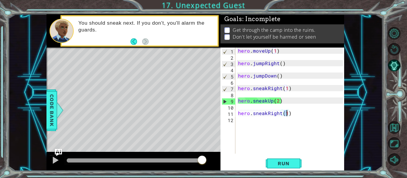
type textarea "hero.sneakRight(1)"
click at [361, 126] on div "1 ההההההההההההההההההההההההההההההההההההההההההההההההההההההההההההההההההההההההההההה…" at bounding box center [195, 92] width 374 height 157
click at [373, 43] on div "1 ההההההההההההההההההההההההההההההההההההההההההההההההההההההההההההההההההההההההההההה…" at bounding box center [195, 92] width 374 height 157
click at [241, 123] on div "hero . moveUp ( 1 ) hero . jumpRight ( ) hero . jumpDown ( ) hero . sneakRight …" at bounding box center [291, 107] width 109 height 119
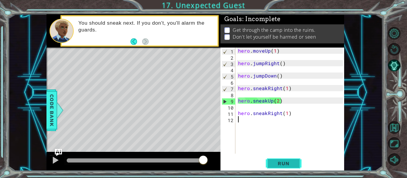
click at [275, 165] on span "Run" at bounding box center [284, 164] width 24 height 6
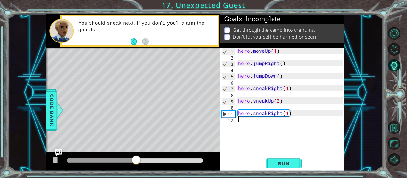
click at [286, 114] on div "hero . moveUp ( 1 ) hero . jumpRight ( ) hero . jumpDown ( ) hero . sneakRight …" at bounding box center [291, 107] width 109 height 119
type textarea "hero.sneakRight(2)"
click at [249, 121] on div "hero . moveUp ( 1 ) hero . jumpRight ( ) hero . jumpDown ( ) hero . sneakRight …" at bounding box center [291, 107] width 109 height 119
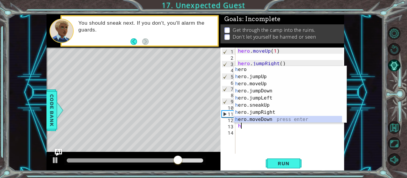
click at [259, 119] on div "h ero press enter h ero.jumpUp press enter h ero.moveUp press enter h ero.jumpD…" at bounding box center [288, 101] width 108 height 71
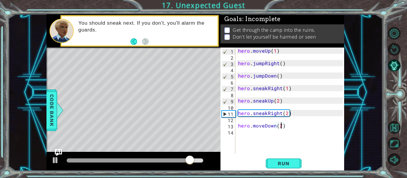
scroll to position [0, 3]
click at [280, 166] on span "Run" at bounding box center [284, 164] width 24 height 6
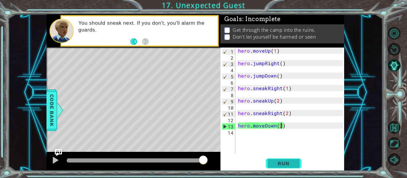
click at [287, 161] on button "Run" at bounding box center [284, 164] width 36 height 12
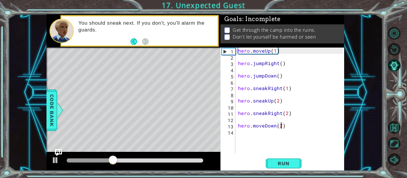
click at [276, 126] on div "hero . moveUp ( 1 ) hero . jumpRight ( ) hero . jumpDown ( ) hero . sneakRight …" at bounding box center [291, 107] width 109 height 119
click at [263, 125] on div "hero . moveUp ( 1 ) hero . jumpRight ( ) hero . jumpDown ( ) hero . sneakRight …" at bounding box center [291, 107] width 109 height 119
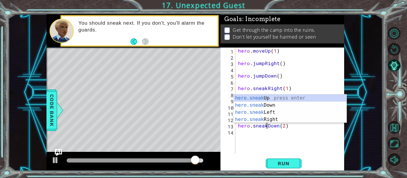
scroll to position [0, 2]
type textarea "hero.sneakDown(2)"
click at [266, 160] on button "Run" at bounding box center [284, 164] width 36 height 12
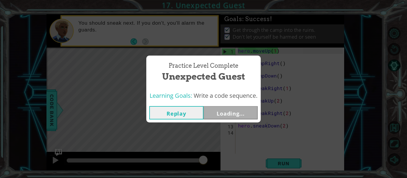
click at [229, 113] on button "Loading..." at bounding box center [230, 112] width 54 height 13
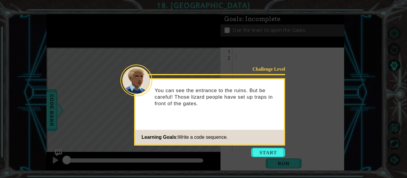
click at [281, 158] on icon at bounding box center [203, 89] width 407 height 178
click at [274, 147] on icon at bounding box center [203, 89] width 407 height 178
click at [273, 148] on button "Start" at bounding box center [268, 153] width 34 height 10
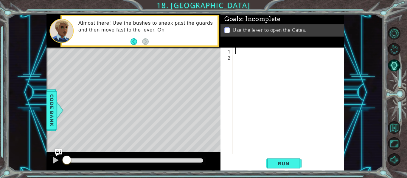
click at [236, 52] on div at bounding box center [290, 107] width 112 height 119
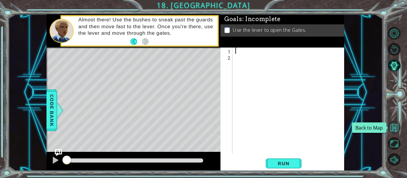
click at [394, 127] on button "Back to Map" at bounding box center [394, 128] width 13 height 13
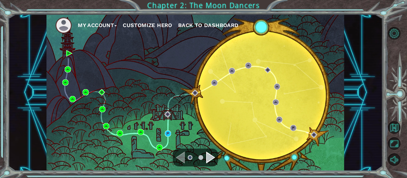
click at [168, 131] on div "Challenge 18. [GEOGRAPHIC_DATA] Status: In Progress" at bounding box center [174, 115] width 60 height 40
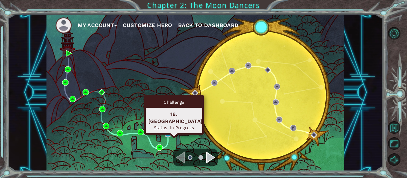
click at [168, 134] on img at bounding box center [168, 134] width 6 height 6
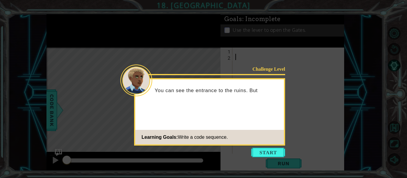
click at [168, 134] on div "Learning Goals: Write a code sequence." at bounding box center [181, 138] width 93 height 12
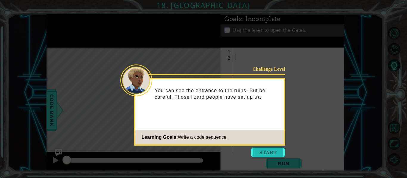
click at [256, 149] on button "Start" at bounding box center [268, 153] width 34 height 10
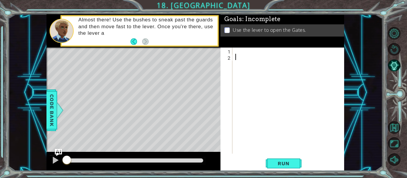
click at [238, 50] on div at bounding box center [290, 107] width 112 height 119
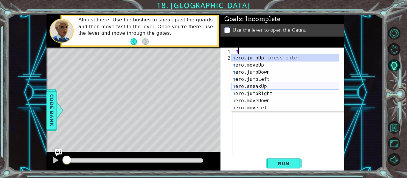
click at [276, 88] on div "h ero.jumpUp press enter h ero.moveUp press enter h ero.jumpDown press enter h …" at bounding box center [285, 90] width 108 height 71
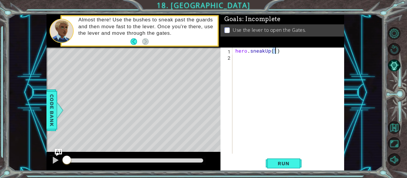
click at [281, 50] on div "hero . sneakUp ( 1 )" at bounding box center [290, 107] width 112 height 119
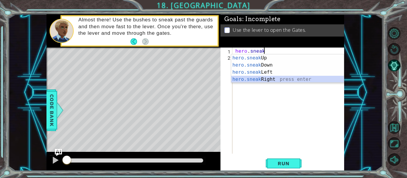
click at [279, 79] on div "hero.sneak Up press enter hero.sneak Down press enter hero.sneak Left press ent…" at bounding box center [287, 76] width 113 height 43
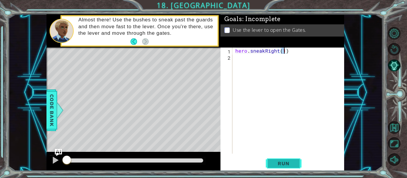
type textarea "hero.sneakRight(1)"
click at [274, 167] on button "Run" at bounding box center [284, 164] width 36 height 12
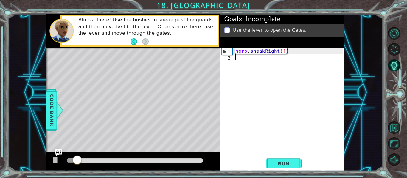
click at [236, 62] on div "hero . sneakRight ( 1 )" at bounding box center [290, 107] width 112 height 119
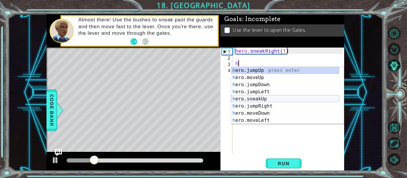
click at [278, 102] on div "h ero.jumpUp press enter h ero.moveUp press enter h ero.jumpDown press enter h …" at bounding box center [285, 102] width 108 height 71
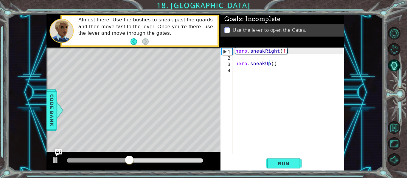
type textarea "hero.sneakUp(2)"
click at [280, 163] on span "Run" at bounding box center [284, 164] width 24 height 6
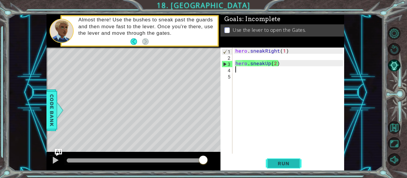
click at [281, 162] on span "Run" at bounding box center [284, 164] width 24 height 6
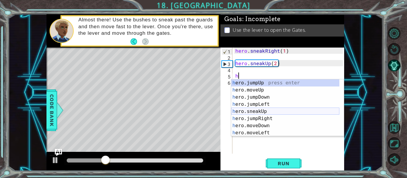
click at [261, 111] on div "h ero.jumpUp press enter h ero.moveUp press enter h ero.jumpDown press enter h …" at bounding box center [285, 115] width 108 height 71
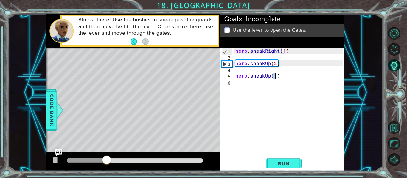
type textarea "hero.sneakUp(1)"
click at [278, 81] on div "hero . sneakRight ( 1 ) hero . sneakUp ( 2 ) hero . sneakUp ( 1 )" at bounding box center [290, 107] width 112 height 119
click at [283, 77] on div "hero . sneakRight ( 1 ) hero . sneakUp ( 2 ) hero . sneakUp ( 1 )" at bounding box center [290, 107] width 112 height 119
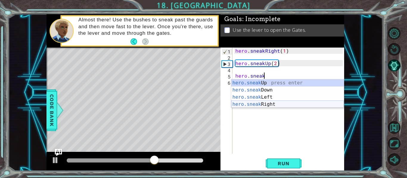
click at [278, 107] on div "hero.sneak Up press enter hero.sneak Down press enter hero.sneak Left press ent…" at bounding box center [287, 101] width 113 height 43
type textarea "hero.sneakRight(1)"
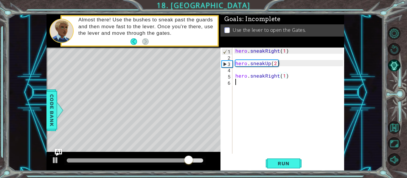
click at [242, 83] on div "hero . sneakRight ( 1 ) hero . sneakUp ( 2 ) hero . sneakRight ( 1 )" at bounding box center [290, 107] width 112 height 119
click at [282, 155] on div "1 2 3 4 5 6 hero . sneakRight ( 1 ) hero . sneakUp ( 2 ) hero . sneakRight ( 1 …" at bounding box center [282, 110] width 124 height 124
click at [281, 155] on div "1 2 3 4 5 6 hero . sneakRight ( 1 ) hero . sneakUp ( 2 ) hero . sneakRight ( 1 …" at bounding box center [282, 110] width 124 height 124
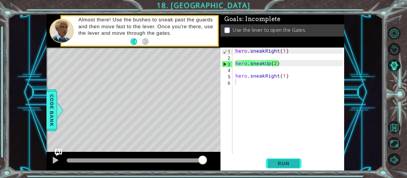
click at [277, 164] on span "Run" at bounding box center [284, 164] width 24 height 6
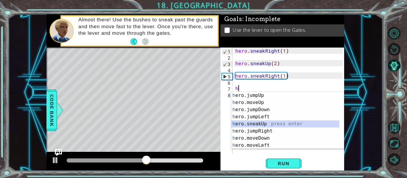
click at [263, 121] on div "h ero.jumpUp press enter h ero.moveUp press enter h ero.jumpDown press enter h …" at bounding box center [285, 127] width 108 height 71
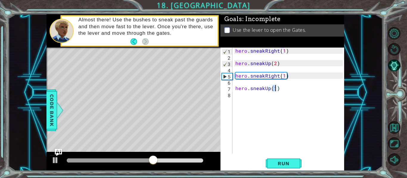
type textarea "hero.sneakUp(1)"
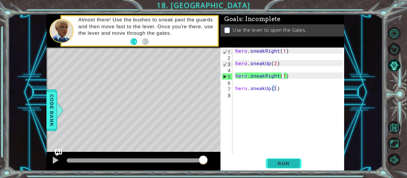
click at [283, 162] on span "Run" at bounding box center [284, 164] width 24 height 6
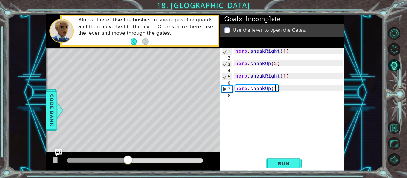
click at [248, 100] on div "hero . sneakRight ( 1 ) hero . sneakUp ( 2 ) hero . sneakRight ( 1 ) hero . sne…" at bounding box center [290, 107] width 112 height 119
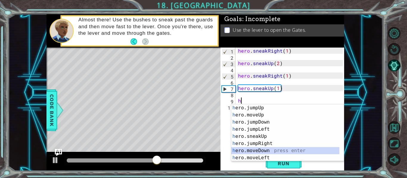
click at [267, 153] on div "h ero.jumpUp press enter h ero.moveUp press enter h ero.jumpDown press enter h …" at bounding box center [285, 140] width 108 height 71
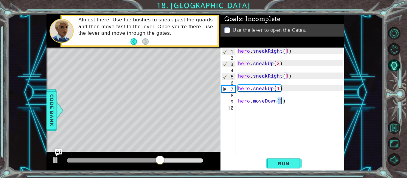
click at [275, 101] on div "hero . sneakRight ( 1 ) hero . sneakUp ( 2 ) hero . sneakRight ( 1 ) hero . sne…" at bounding box center [291, 107] width 109 height 119
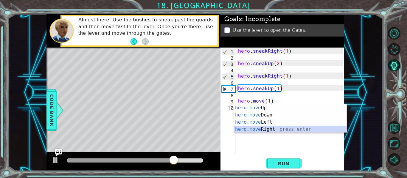
click at [256, 131] on div "hero.move Up press enter hero.move Down press enter hero.move Left press enter …" at bounding box center [290, 126] width 113 height 43
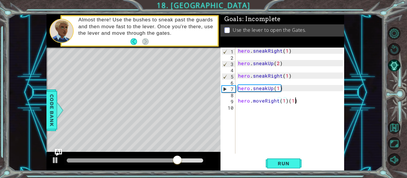
click at [306, 104] on div "hero . sneakRight ( 1 ) hero . sneakUp ( 2 ) hero . sneakRight ( 1 ) hero . sne…" at bounding box center [291, 107] width 109 height 119
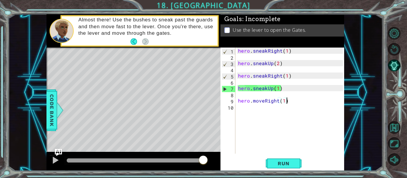
click at [289, 170] on div "hero.moveRight(1) 1 2 3 4 5 6 7 8 9 10 hero . sneakRight ( 1 ) hero . sneakUp (…" at bounding box center [282, 110] width 124 height 124
click at [289, 163] on span "Run" at bounding box center [284, 164] width 24 height 6
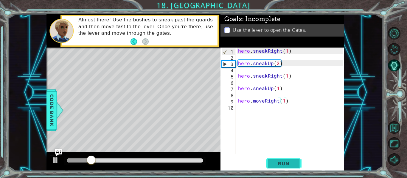
click at [288, 163] on span "Run" at bounding box center [284, 164] width 24 height 6
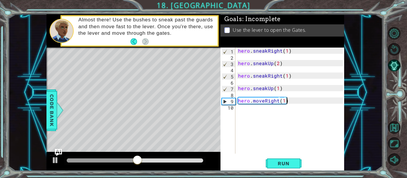
click at [264, 99] on div "hero . sneakRight ( 1 ) hero . sneakUp ( 2 ) hero . sneakRight ( 1 ) hero . sne…" at bounding box center [291, 107] width 109 height 119
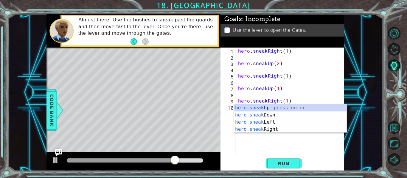
scroll to position [0, 2]
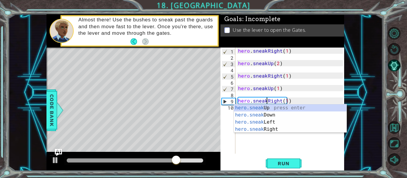
type textarea "hero.sneakUp(1)(1)"
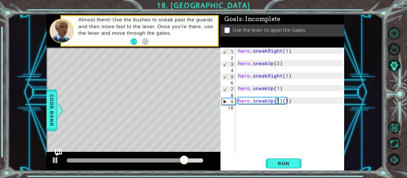
click at [293, 105] on div "hero . sneakRight ( 1 ) hero . sneakUp ( 2 ) hero . sneakRight ( 1 ) hero . sne…" at bounding box center [291, 107] width 109 height 119
click at [294, 101] on div "hero . sneakRight ( 1 ) hero . sneakUp ( 2 ) hero . sneakRight ( 1 ) hero . sne…" at bounding box center [291, 107] width 109 height 119
type textarea "hero.sneakUp(1)"
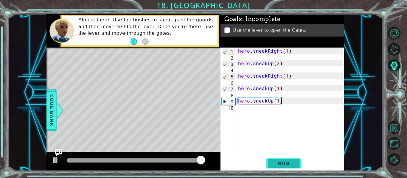
click at [289, 162] on span "Run" at bounding box center [284, 164] width 24 height 6
click at [240, 106] on div "hero . sneakRight ( 1 ) hero . sneakUp ( 2 ) hero . sneakRight ( 1 ) hero . sne…" at bounding box center [291, 107] width 109 height 119
click at [272, 104] on div "hero . sneakRight ( 1 ) hero . sneakUp ( 2 ) hero . sneakRight ( 1 ) hero . sne…" at bounding box center [291, 107] width 109 height 119
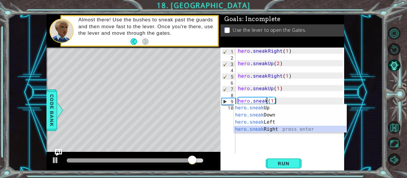
click at [276, 130] on div "hero.sneak Up press enter hero.sneak Down press enter hero.sneak Left press ent…" at bounding box center [290, 126] width 113 height 43
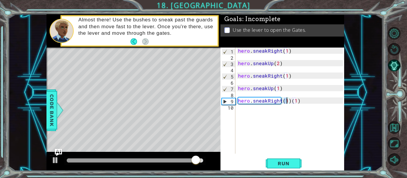
click at [306, 102] on div "hero . sneakRight ( 1 ) hero . sneakUp ( 2 ) hero . sneakRight ( 1 ) hero . sne…" at bounding box center [291, 107] width 109 height 119
type textarea "hero.sneakRight(1)"
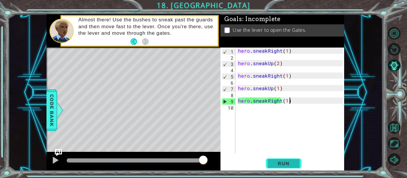
click at [281, 166] on span "Run" at bounding box center [284, 164] width 24 height 6
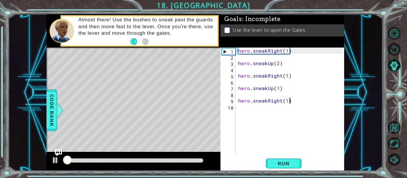
click at [282, 147] on div "hero . sneakRight ( 1 ) hero . sneakUp ( 2 ) hero . sneakRight ( 1 ) hero . sne…" at bounding box center [291, 107] width 109 height 119
click at [290, 155] on div "1 2 3 4 5 6 7 8 9 10 hero . sneakRight ( 1 ) hero . sneakUp ( 2 ) hero . sneakR…" at bounding box center [282, 110] width 124 height 124
click at [289, 161] on span "Run" at bounding box center [284, 164] width 24 height 6
drag, startPoint x: 284, startPoint y: 155, endPoint x: 278, endPoint y: 161, distance: 8.4
click at [278, 161] on span "Run" at bounding box center [284, 164] width 24 height 6
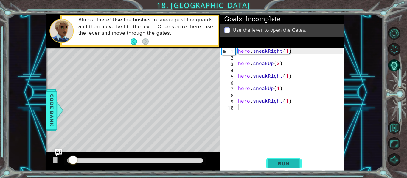
click at [278, 161] on span "Run" at bounding box center [284, 164] width 24 height 6
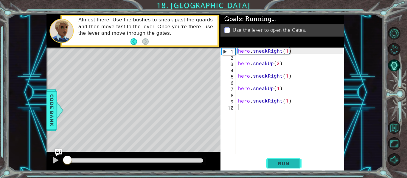
click at [278, 161] on span "Run" at bounding box center [284, 164] width 24 height 6
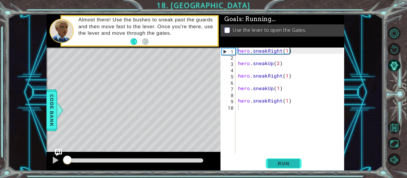
click at [278, 161] on span "Run" at bounding box center [284, 164] width 24 height 6
click at [186, 162] on div at bounding box center [135, 161] width 136 height 4
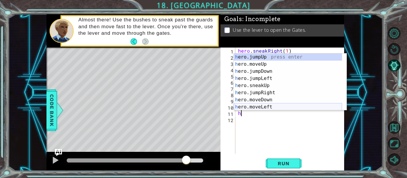
click at [270, 107] on div "h ero.jumpUp press enter h ero.moveUp press enter h ero.jumpDown press enter h …" at bounding box center [288, 89] width 108 height 71
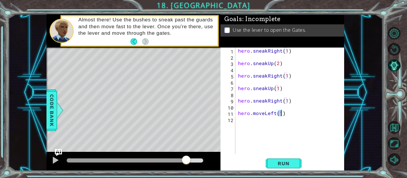
click at [288, 115] on div "hero . sneakRight ( 1 ) hero . sneakUp ( 2 ) hero . sneakRight ( 1 ) hero . sne…" at bounding box center [291, 107] width 109 height 119
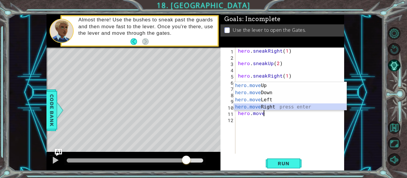
click at [268, 107] on div "hero.move Up press enter hero.move Down press enter hero.move Left press enter …" at bounding box center [290, 103] width 113 height 43
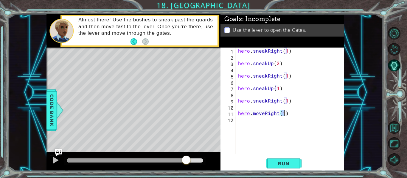
type textarea "hero.moveRight(1)"
click at [289, 165] on span "Run" at bounding box center [284, 164] width 24 height 6
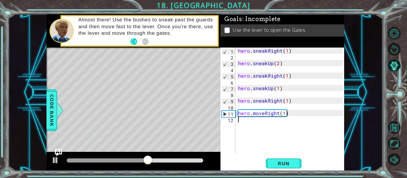
click at [239, 123] on div "hero . sneakRight ( 1 ) hero . sneakUp ( 2 ) hero . sneakRight ( 1 ) hero . sne…" at bounding box center [291, 107] width 109 height 119
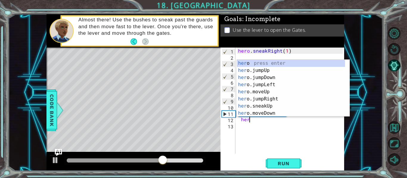
scroll to position [0, 1]
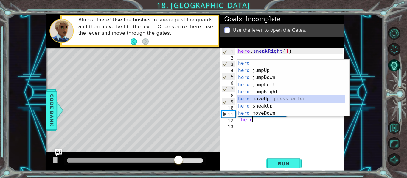
click at [273, 98] on div "hero press enter hero .jumpUp press enter hero .jumpDown press enter hero .jump…" at bounding box center [291, 95] width 108 height 71
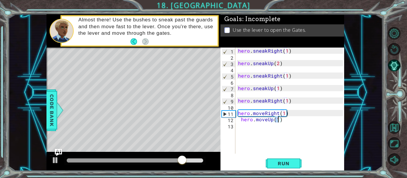
click at [282, 122] on div "hero . sneakRight ( 1 ) hero . sneakUp ( 2 ) hero . sneakRight ( 1 ) hero . sne…" at bounding box center [291, 107] width 109 height 119
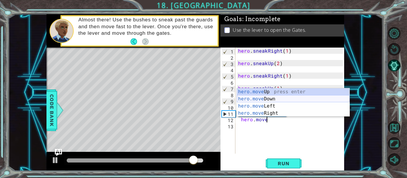
click at [277, 98] on div "hero.move Up press enter hero.move Down press enter hero.move Left press enter …" at bounding box center [293, 109] width 113 height 43
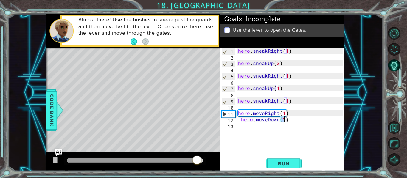
click at [289, 122] on div "hero . sneakRight ( 1 ) hero . sneakUp ( 2 ) hero . sneakRight ( 1 ) hero . sne…" at bounding box center [291, 107] width 109 height 119
click at [237, 116] on div "hero . sneakRight ( 1 ) hero . sneakUp ( 2 ) hero . sneakRight ( 1 ) hero . sne…" at bounding box center [291, 107] width 109 height 119
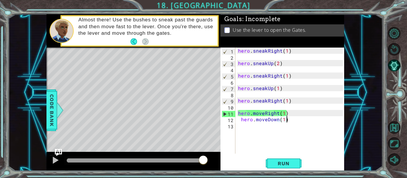
click at [289, 119] on div "hero . sneakRight ( 1 ) hero . sneakUp ( 2 ) hero . sneakRight ( 1 ) hero . sne…" at bounding box center [291, 107] width 109 height 119
click at [240, 117] on div "hero . sneakRight ( 1 ) hero . sneakUp ( 2 ) hero . sneakRight ( 1 ) hero . sne…" at bounding box center [291, 107] width 109 height 119
click at [291, 115] on div "hero . sneakRight ( 1 ) hero . sneakUp ( 2 ) hero . sneakRight ( 1 ) hero . sne…" at bounding box center [291, 107] width 109 height 119
type textarea "hero.moveRight(1)"
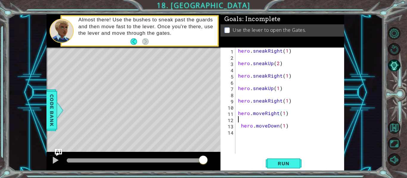
scroll to position [0, 0]
click at [241, 133] on div "hero . sneakRight ( 1 ) hero . sneakUp ( 2 ) hero . sneakRight ( 1 ) hero . sne…" at bounding box center [291, 107] width 109 height 119
click at [239, 126] on div "hero . sneakRight ( 1 ) hero . sneakUp ( 2 ) hero . sneakRight ( 1 ) hero . sne…" at bounding box center [291, 107] width 109 height 119
click at [241, 126] on div "hero . sneakRight ( 1 ) hero . sneakUp ( 2 ) hero . sneakRight ( 1 ) hero . sne…" at bounding box center [291, 107] width 109 height 119
type textarea "hero.moveDown(1)"
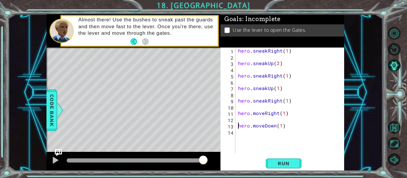
click at [290, 132] on div "hero . sneakRight ( 1 ) hero . sneakUp ( 2 ) hero . sneakRight ( 1 ) hero . sne…" at bounding box center [291, 107] width 109 height 119
click at [288, 128] on div "hero . sneakRight ( 1 ) hero . sneakUp ( 2 ) hero . sneakRight ( 1 ) hero . sne…" at bounding box center [291, 107] width 109 height 119
type textarea "hero.moveDown(1)"
click at [280, 125] on div "hero . sneakRight ( 1 ) hero . sneakUp ( 2 ) hero . sneakRight ( 1 ) hero . sne…" at bounding box center [291, 107] width 109 height 119
type textarea "hero.moveDown(1)"
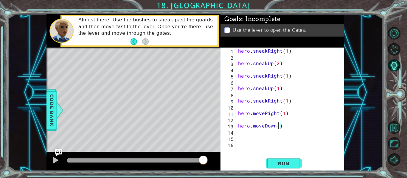
scroll to position [0, 3]
click at [242, 138] on div "hero . sneakRight ( 1 ) hero . sneakUp ( 2 ) hero . sneakRight ( 1 ) hero . sne…" at bounding box center [291, 107] width 109 height 119
type textarea "h"
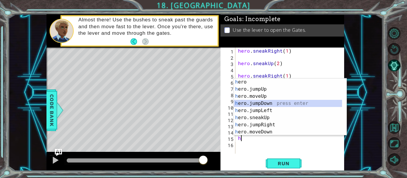
click at [273, 103] on div "h ero press enter h ero.jumpUp press enter h ero.moveUp press enter h ero.jumpD…" at bounding box center [288, 114] width 108 height 71
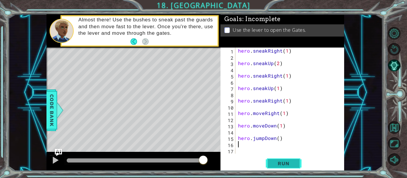
click at [278, 158] on button "Run" at bounding box center [284, 164] width 36 height 12
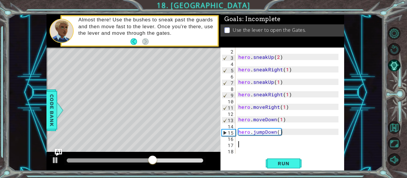
scroll to position [6, 0]
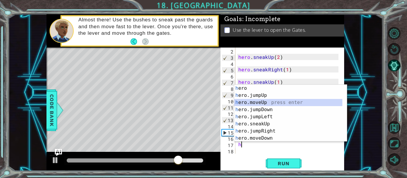
click at [277, 104] on div "h ero press enter h ero.jumpUp press enter h ero.moveUp press enter h ero.jumpD…" at bounding box center [288, 120] width 108 height 71
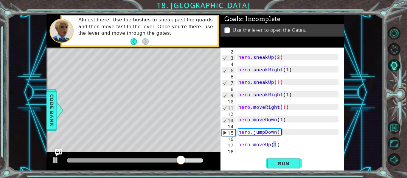
click at [283, 146] on div "hero . sneakUp ( 2 ) hero . sneakRight ( 1 ) hero . sneakUp ( 1 ) hero . sneakR…" at bounding box center [289, 107] width 104 height 119
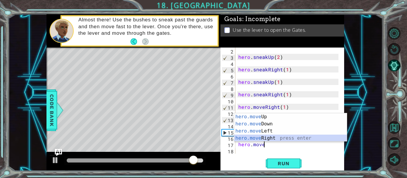
click at [276, 140] on div "hero.move Up press enter hero.move Down press enter hero.move Left press enter …" at bounding box center [290, 134] width 113 height 43
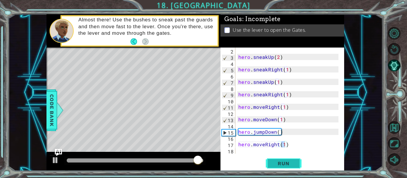
click at [284, 161] on button "Run" at bounding box center [284, 164] width 36 height 12
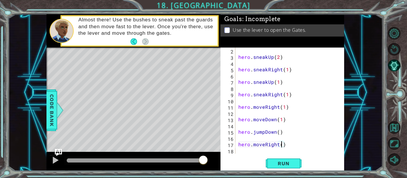
type textarea "hero.moveRight(2)"
click at [237, 149] on div "hero . sneakUp ( 2 ) hero . sneakRight ( 1 ) hero . sneakUp ( 1 ) hero . sneakR…" at bounding box center [289, 107] width 104 height 119
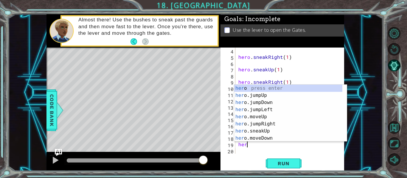
scroll to position [0, 0]
type textarea "hero"
click at [264, 93] on div "hero press enter hero .jumpUp press enter hero .jumpDown press enter hero .jump…" at bounding box center [288, 120] width 108 height 71
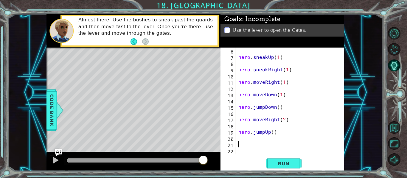
scroll to position [31, 0]
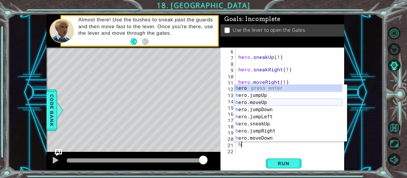
click at [278, 104] on div "h ero press enter h ero.jumpUp press enter h ero.moveUp press enter h ero.jumpD…" at bounding box center [288, 120] width 108 height 71
type textarea "hero.moveUp(1)"
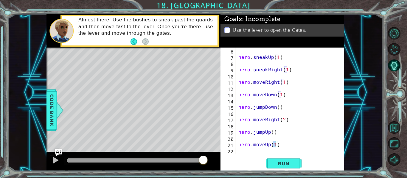
click at [239, 151] on div "hero . sneakUp ( 1 ) hero . sneakRight ( 1 ) hero . moveRight ( 1 ) hero . move…" at bounding box center [289, 107] width 104 height 119
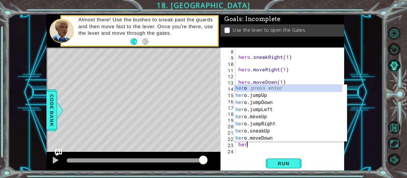
scroll to position [0, 0]
type textarea "hero"
click at [308, 78] on div "hero . sneakRight ( 1 ) hero . moveRight ( 1 ) hero . moveDown ( 1 ) hero . jum…" at bounding box center [289, 107] width 104 height 119
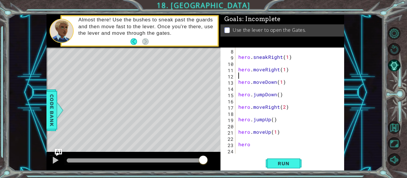
scroll to position [0, 0]
click at [257, 146] on div "hero . sneakRight ( 1 ) hero . moveRight ( 1 ) hero . moveDown ( 1 ) hero . jum…" at bounding box center [289, 107] width 104 height 119
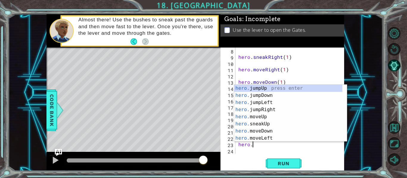
scroll to position [0, 1]
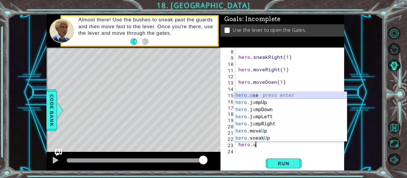
click at [272, 94] on div "hero.u se press enter hero. j u mpUp press enter hero. j u mpDown press enter h…" at bounding box center [290, 124] width 113 height 64
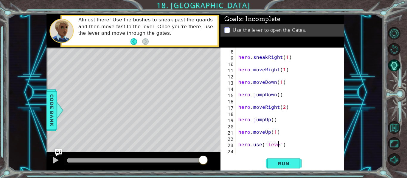
scroll to position [0, 3]
type textarea "hero.use("lever")"
click at [281, 162] on span "Run" at bounding box center [284, 164] width 24 height 6
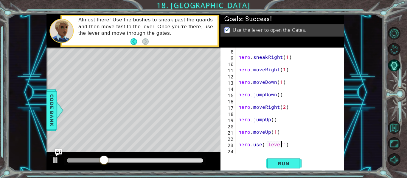
click at [201, 160] on div at bounding box center [135, 161] width 136 height 4
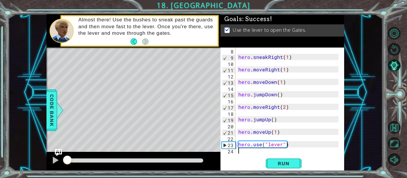
click at [239, 153] on div "hero . sneakRight ( 1 ) hero . moveRight ( 1 ) hero . moveDown ( 1 ) hero . jum…" at bounding box center [289, 107] width 104 height 119
click at [278, 165] on span "Run" at bounding box center [284, 164] width 24 height 6
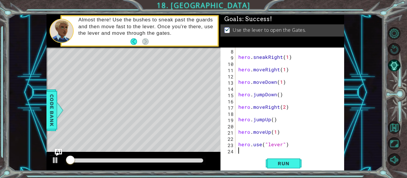
click at [202, 157] on div at bounding box center [133, 161] width 174 height 19
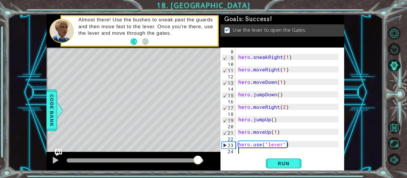
click at [198, 160] on div at bounding box center [135, 161] width 136 height 4
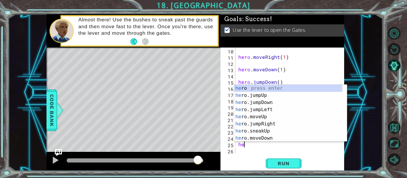
scroll to position [0, 0]
type textarea "hero"
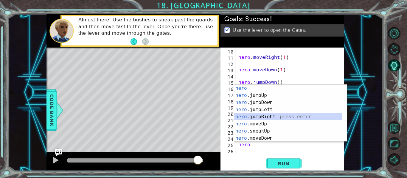
click at [270, 118] on div "hero press enter hero .jumpUp press enter hero .jumpDown press enter hero .jump…" at bounding box center [288, 120] width 108 height 71
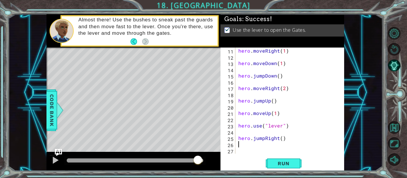
scroll to position [63, 0]
click at [295, 165] on button "Run" at bounding box center [284, 164] width 36 height 12
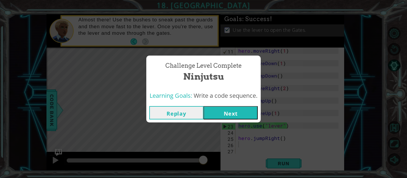
click at [231, 113] on button "Next" at bounding box center [230, 112] width 54 height 13
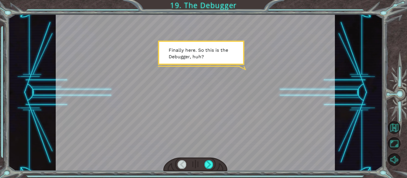
click at [236, 82] on div at bounding box center [195, 92] width 279 height 157
click at [207, 164] on div at bounding box center [208, 165] width 9 height 8
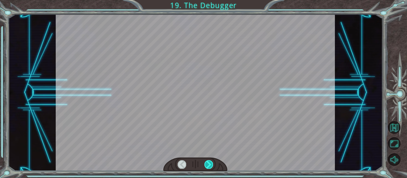
click at [208, 164] on div at bounding box center [208, 165] width 9 height 8
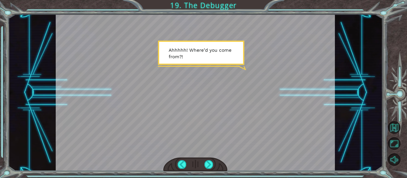
click at [204, 162] on div at bounding box center [195, 165] width 64 height 14
click at [214, 169] on div at bounding box center [195, 165] width 64 height 14
click at [209, 164] on div at bounding box center [208, 165] width 9 height 8
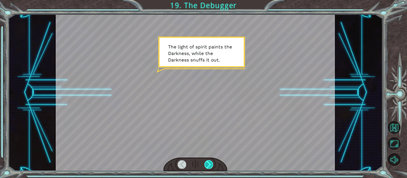
click at [209, 165] on div at bounding box center [208, 165] width 9 height 8
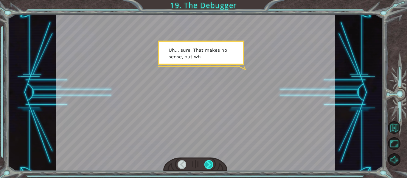
click at [206, 162] on div at bounding box center [208, 165] width 9 height 8
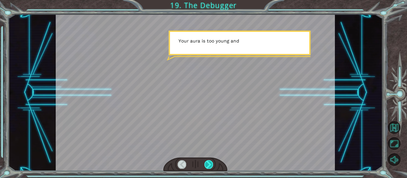
click at [206, 162] on div at bounding box center [208, 165] width 9 height 8
click at [208, 162] on div at bounding box center [208, 165] width 9 height 8
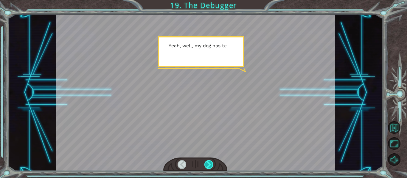
click at [209, 164] on div at bounding box center [208, 165] width 9 height 8
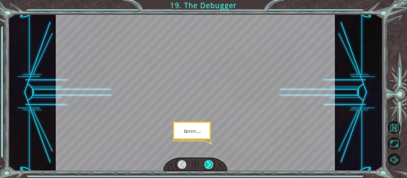
click at [209, 164] on div at bounding box center [208, 165] width 9 height 8
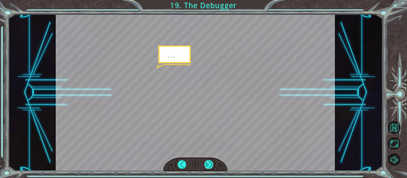
click at [209, 164] on div at bounding box center [208, 165] width 9 height 8
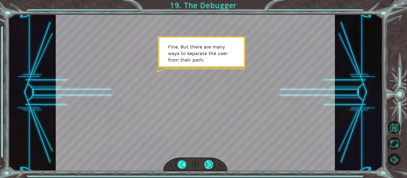
click at [209, 164] on div at bounding box center [208, 165] width 9 height 8
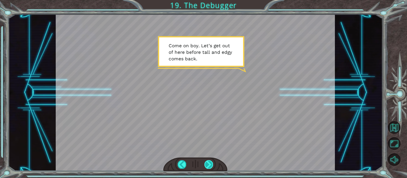
click at [211, 165] on div at bounding box center [208, 165] width 9 height 8
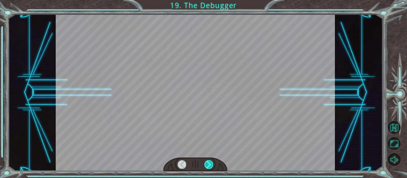
click at [211, 166] on div at bounding box center [208, 165] width 9 height 8
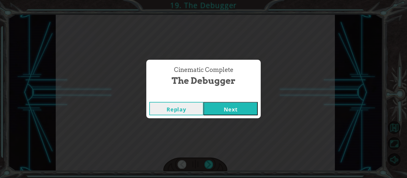
click at [249, 96] on div "Cinematic Complete" at bounding box center [203, 96] width 114 height 6
click at [223, 124] on div "Cinematic Complete The Debugger Replay Next" at bounding box center [203, 89] width 407 height 178
click at [223, 112] on button "Next" at bounding box center [230, 108] width 54 height 13
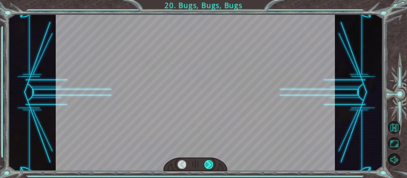
click at [208, 163] on div at bounding box center [208, 165] width 9 height 8
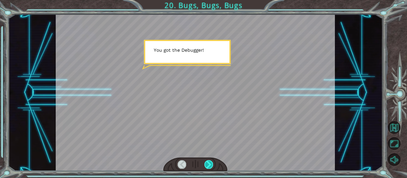
click at [208, 163] on div at bounding box center [208, 165] width 9 height 8
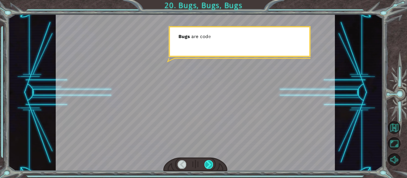
click at [208, 163] on div at bounding box center [208, 165] width 9 height 8
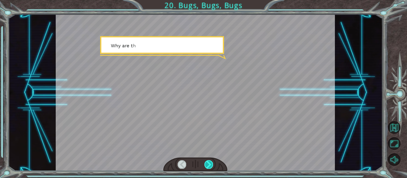
click at [208, 163] on div at bounding box center [208, 165] width 9 height 8
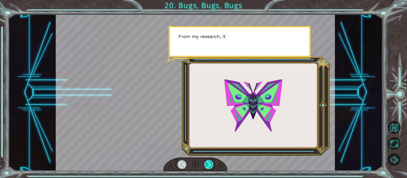
click at [208, 163] on div at bounding box center [208, 165] width 9 height 8
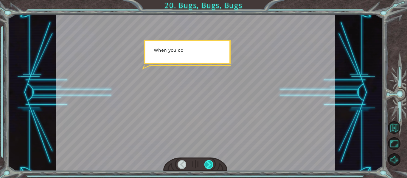
click at [208, 163] on div at bounding box center [208, 165] width 9 height 8
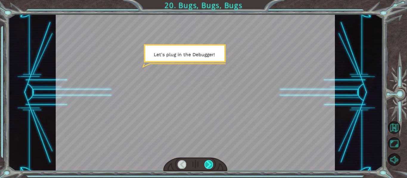
click at [208, 163] on div at bounding box center [208, 165] width 9 height 8
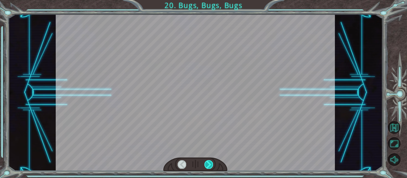
click at [208, 163] on div at bounding box center [208, 165] width 9 height 8
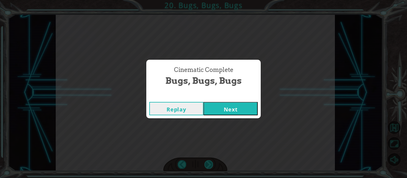
click at [208, 163] on div "Cinematic Complete Bugs, Bugs, Bugs Replay Next" at bounding box center [203, 89] width 407 height 178
click at [221, 110] on button "Next" at bounding box center [230, 108] width 54 height 13
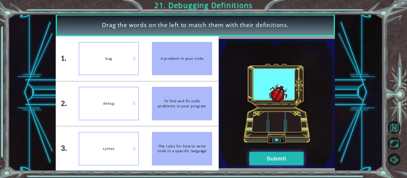
click at [274, 160] on button "Submit" at bounding box center [276, 158] width 54 height 13
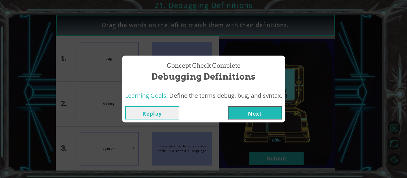
click at [262, 122] on div "Replay Next" at bounding box center [203, 112] width 163 height 19
click at [246, 116] on button "Next" at bounding box center [255, 112] width 54 height 13
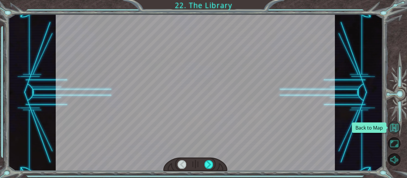
click at [393, 125] on button "Back to Map" at bounding box center [394, 128] width 13 height 13
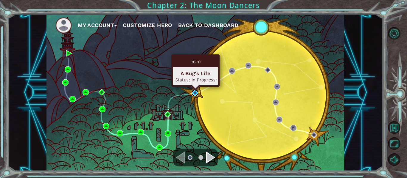
click at [194, 94] on img at bounding box center [195, 93] width 6 height 6
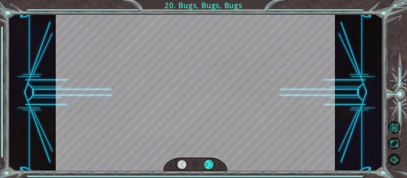
click at [208, 166] on div at bounding box center [208, 165] width 9 height 8
click at [209, 167] on div at bounding box center [208, 165] width 9 height 8
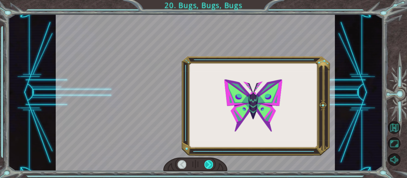
click at [209, 167] on div at bounding box center [208, 165] width 9 height 8
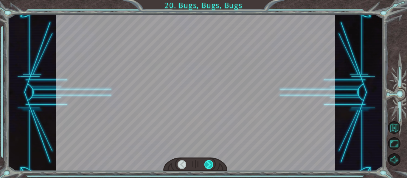
click at [209, 167] on div at bounding box center [208, 165] width 9 height 8
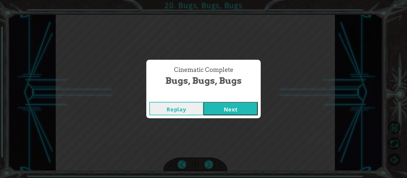
click at [233, 106] on button "Next" at bounding box center [230, 108] width 54 height 13
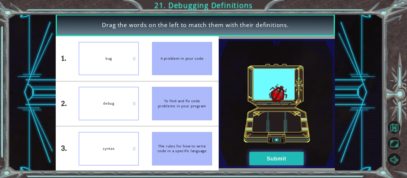
click at [296, 161] on button "Submit" at bounding box center [276, 158] width 54 height 13
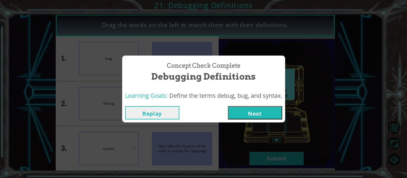
click at [255, 110] on button "Next" at bounding box center [255, 112] width 54 height 13
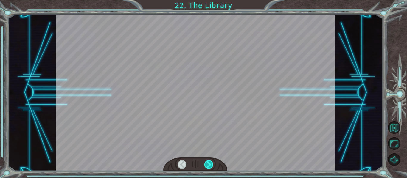
click at [209, 164] on div at bounding box center [208, 165] width 9 height 8
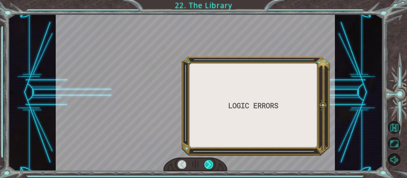
click at [209, 164] on div at bounding box center [208, 165] width 9 height 8
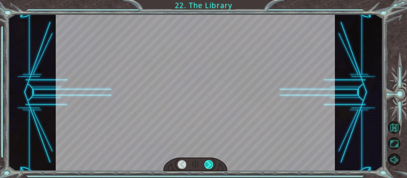
click at [209, 164] on div at bounding box center [208, 165] width 9 height 8
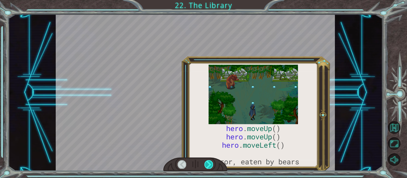
click at [209, 164] on div at bounding box center [208, 165] width 9 height 8
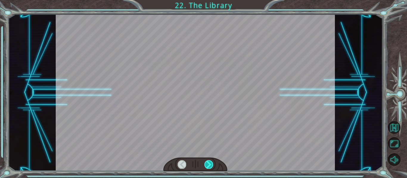
click at [209, 164] on div at bounding box center [208, 165] width 9 height 8
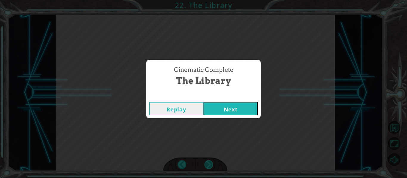
click at [209, 164] on div "Cinematic Complete The Library Replay Next" at bounding box center [203, 89] width 407 height 178
click at [226, 111] on button "Next" at bounding box center [230, 108] width 54 height 13
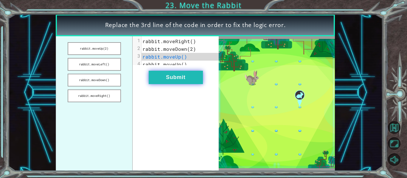
click at [188, 77] on button "Submit" at bounding box center [176, 77] width 54 height 13
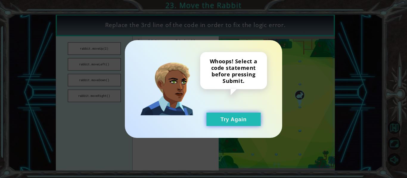
click at [235, 116] on button "Try Again" at bounding box center [233, 119] width 54 height 13
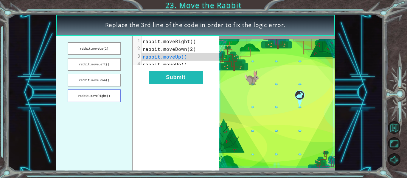
click at [105, 92] on button "rabbit.moveRight()" at bounding box center [94, 96] width 53 height 13
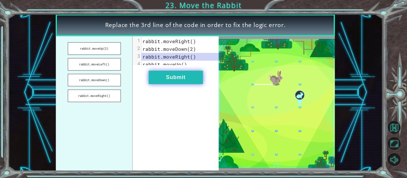
click at [169, 84] on button "Submit" at bounding box center [176, 77] width 54 height 13
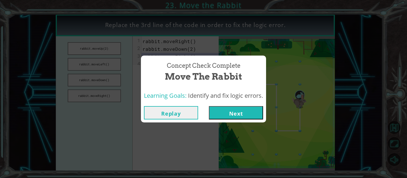
click at [243, 113] on button "Next" at bounding box center [236, 112] width 54 height 13
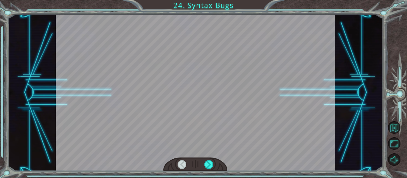
click at [211, 160] on div at bounding box center [195, 165] width 64 height 14
click at [213, 162] on div at bounding box center [195, 165] width 64 height 14
click at [203, 167] on div at bounding box center [195, 165] width 64 height 14
click at [206, 165] on div at bounding box center [208, 165] width 9 height 8
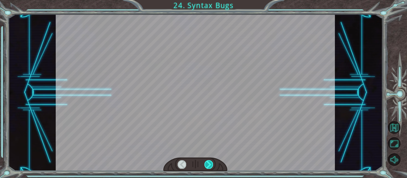
click at [209, 167] on div at bounding box center [208, 165] width 9 height 8
click at [208, 166] on div at bounding box center [208, 165] width 9 height 8
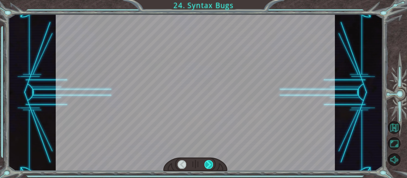
click at [208, 166] on div at bounding box center [208, 165] width 9 height 8
click at [207, 166] on div at bounding box center [208, 165] width 9 height 8
click at [207, 167] on div at bounding box center [208, 165] width 9 height 8
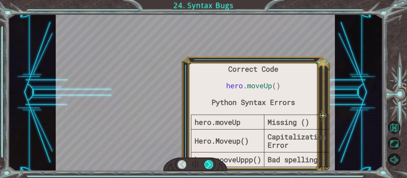
click at [210, 167] on div at bounding box center [208, 165] width 9 height 8
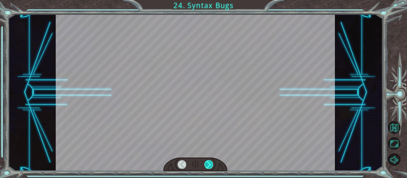
click at [210, 168] on div at bounding box center [208, 165] width 9 height 8
click at [211, 167] on div at bounding box center [208, 165] width 9 height 8
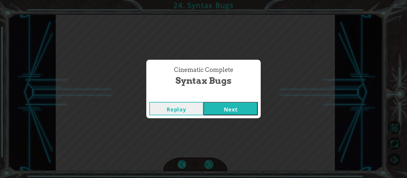
click at [211, 167] on div "Cinematic Complete Syntax Bugs Replay Next" at bounding box center [203, 89] width 407 height 178
click at [222, 112] on button "Next" at bounding box center [230, 108] width 54 height 13
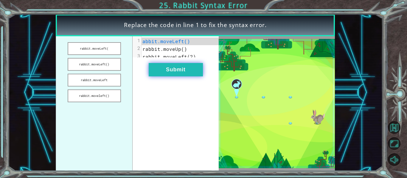
click at [180, 71] on button "Submit" at bounding box center [176, 69] width 54 height 13
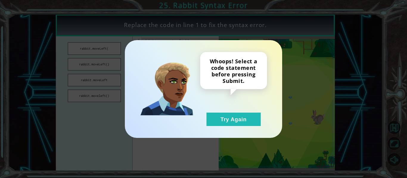
click at [227, 110] on div "Whoops! Select a code statement before pressing Submit. Try Again" at bounding box center [233, 89] width 67 height 74
click at [223, 113] on button "Try Again" at bounding box center [233, 119] width 54 height 13
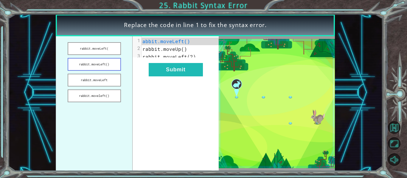
click at [93, 63] on button "rabbit.moveLeft()" at bounding box center [94, 64] width 53 height 13
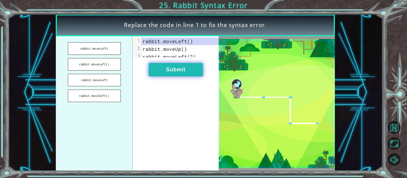
click at [172, 72] on button "Submit" at bounding box center [176, 69] width 54 height 13
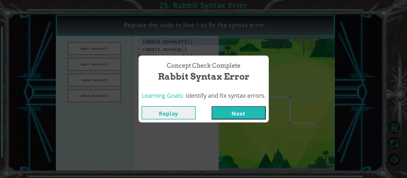
click at [249, 115] on button "Next" at bounding box center [238, 112] width 54 height 13
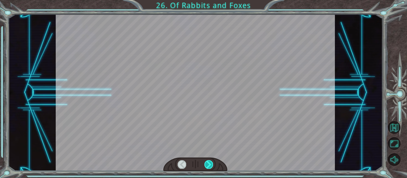
click at [209, 162] on div at bounding box center [208, 165] width 9 height 8
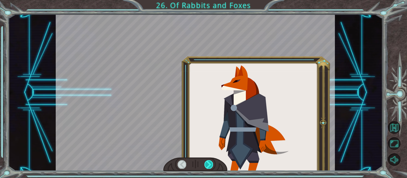
click at [209, 162] on div at bounding box center [208, 165] width 9 height 8
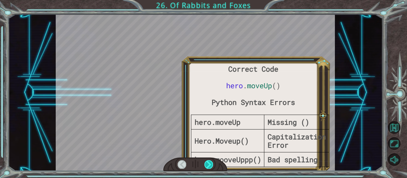
click at [209, 162] on div at bounding box center [208, 165] width 9 height 8
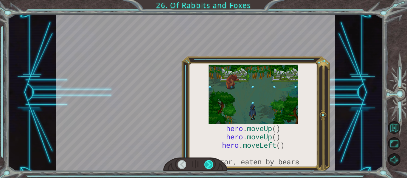
click at [209, 162] on div at bounding box center [208, 165] width 9 height 8
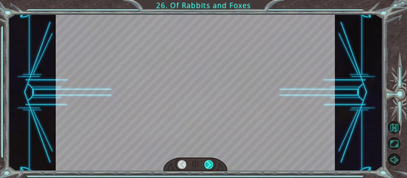
click at [209, 162] on div at bounding box center [208, 165] width 9 height 8
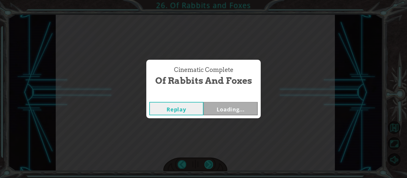
click at [209, 162] on div "Cinematic Complete Of Rabbits and Foxes Replay Loading..." at bounding box center [203, 89] width 407 height 178
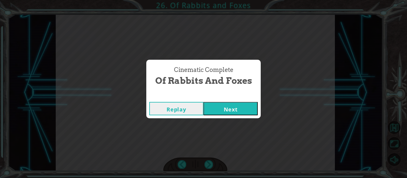
click at [217, 111] on button "Next" at bounding box center [230, 108] width 54 height 13
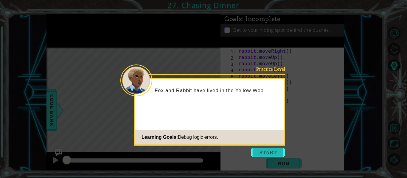
click at [260, 150] on button "Start" at bounding box center [268, 153] width 34 height 10
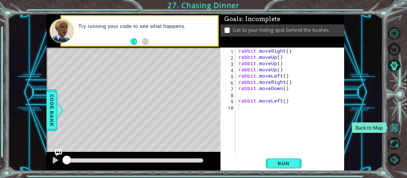
click at [392, 128] on button "Back to Map" at bounding box center [394, 128] width 13 height 13
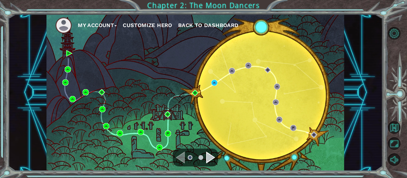
click at [204, 156] on ul at bounding box center [195, 158] width 21 height 12
click at [207, 160] on div "Navigate to the next page" at bounding box center [210, 158] width 9 height 12
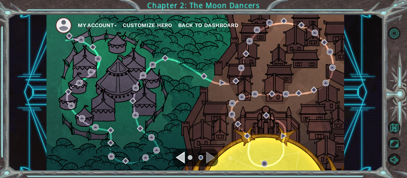
click at [184, 157] on div "Navigate to the previous page" at bounding box center [180, 158] width 9 height 12
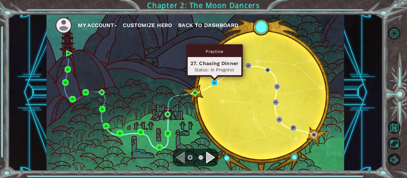
click at [215, 84] on img at bounding box center [214, 83] width 6 height 6
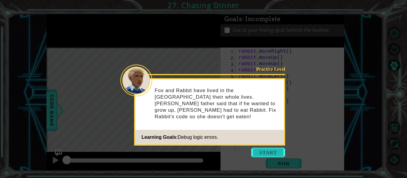
click at [267, 150] on button "Start" at bounding box center [268, 153] width 34 height 10
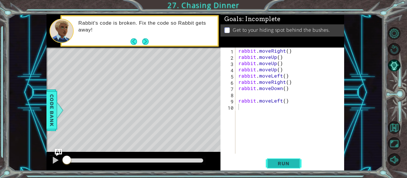
click at [282, 161] on span "Run" at bounding box center [284, 164] width 24 height 6
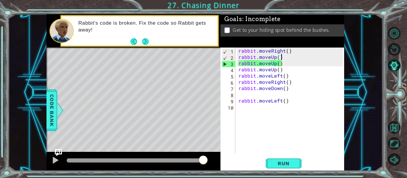
click at [281, 58] on div "rabbit . moveRight ( ) rabbit . moveUp ( ) rabbit . moveUp ( ) rabbit . moveUp …" at bounding box center [291, 107] width 109 height 119
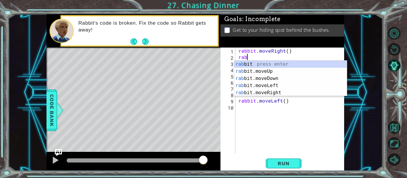
type textarea "r"
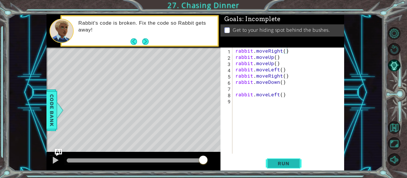
click at [280, 163] on span "Run" at bounding box center [284, 164] width 24 height 6
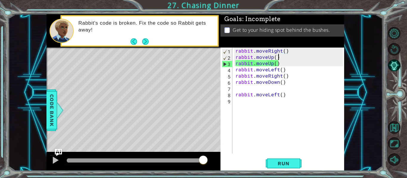
click at [285, 58] on div "rabbit . moveRight ( ) rabbit . moveUp ( ) rabbit . moveUp ( ) rabbit . moveLef…" at bounding box center [290, 107] width 112 height 119
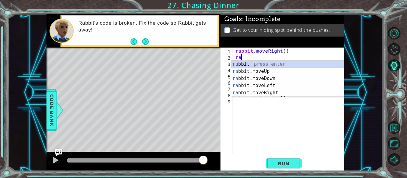
type textarea "r"
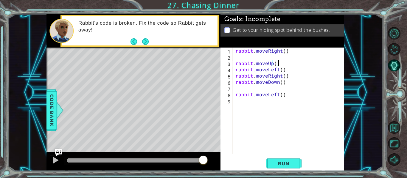
click at [283, 61] on div "rabbit . moveRight ( ) rabbit . moveUp ( ) rabbit . moveLeft ( ) rabbit . moveR…" at bounding box center [290, 107] width 112 height 119
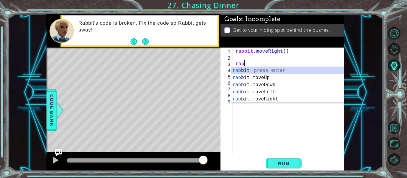
type textarea "r"
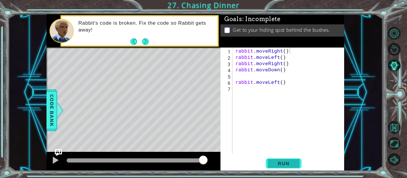
click at [283, 164] on span "Run" at bounding box center [284, 164] width 24 height 6
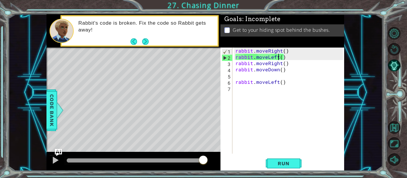
click at [277, 58] on div "rabbit . moveRight ( ) rabbit . moveLeft ( ) rabbit . moveRight ( ) rabbit . mo…" at bounding box center [290, 107] width 112 height 119
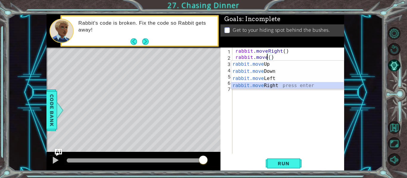
click at [284, 84] on div "rabbit.move Up press enter rabbit.move Down press enter rabbit.move Left press …" at bounding box center [287, 82] width 113 height 43
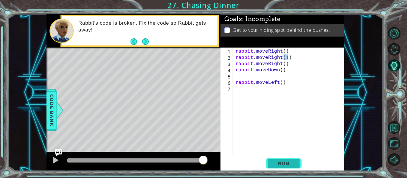
click at [285, 161] on span "Run" at bounding box center [284, 164] width 24 height 6
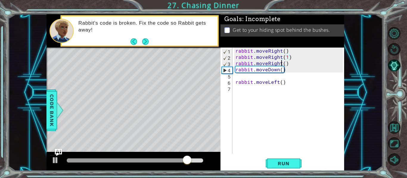
click at [281, 62] on div "rabbit . moveRight ( ) rabbit . moveRight ( 1 ) rabbit . moveRight ( ) rabbit .…" at bounding box center [290, 107] width 112 height 119
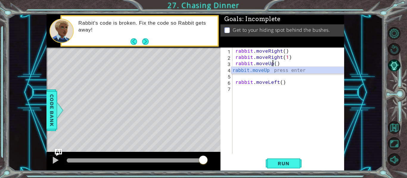
scroll to position [0, 2]
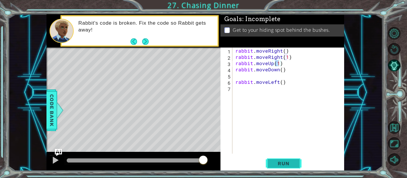
click at [273, 161] on span "Run" at bounding box center [284, 164] width 24 height 6
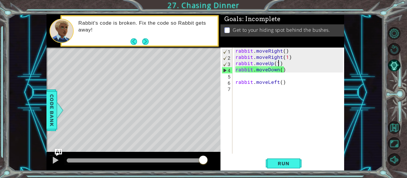
click at [277, 64] on div "rabbit . moveRight ( ) rabbit . moveRight ( 1 ) rabbit . moveUp ( 1 ) rabbit . …" at bounding box center [290, 107] width 112 height 119
click at [280, 72] on div "rabbit . moveRight ( ) rabbit . moveRight ( 1 ) rabbit . moveUp ( 1 ) rabbit . …" at bounding box center [290, 107] width 112 height 119
click at [286, 70] on div "rabbit . moveRight ( ) rabbit . moveRight ( 1 ) rabbit . moveUp ( 1 ) rabbit . …" at bounding box center [290, 107] width 112 height 119
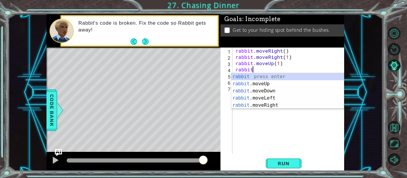
scroll to position [0, 0]
type textarea "r"
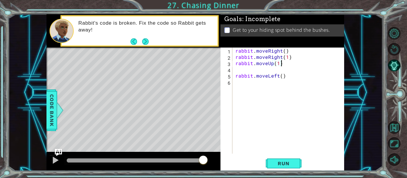
click at [278, 64] on div "rabbit . moveRight ( ) rabbit . moveRight ( 1 ) rabbit . moveUp ( 1 ) rabbit . …" at bounding box center [290, 107] width 112 height 119
type textarea "rabbit.moveUp(2)"
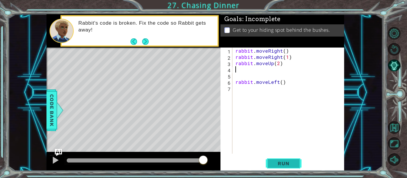
click at [282, 163] on span "Run" at bounding box center [284, 164] width 24 height 6
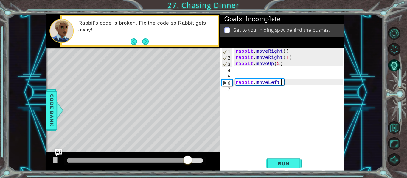
click at [281, 83] on div "rabbit . moveRight ( ) rabbit . moveRight ( 1 ) rabbit . moveUp ( 2 ) rabbit . …" at bounding box center [290, 107] width 112 height 119
type textarea "rabbit.moveLeft(2)"
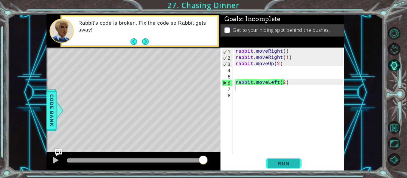
click at [284, 169] on button "Run" at bounding box center [284, 164] width 36 height 12
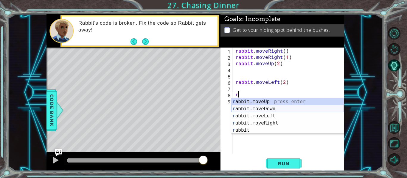
click at [277, 109] on div "r abbit.moveUp press enter r abbit.moveDown press enter r abbit.moveLeft press …" at bounding box center [287, 123] width 113 height 50
type textarea "rabbit.moveDown(1)"
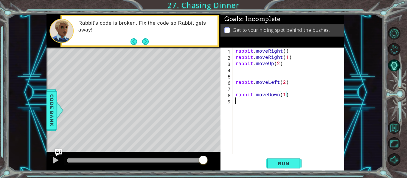
click at [242, 107] on div "rabbit . moveRight ( ) rabbit . moveRight ( 1 ) rabbit . moveUp ( 2 ) rabbit . …" at bounding box center [290, 107] width 112 height 119
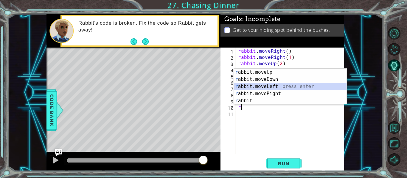
click at [280, 88] on div "r abbit.moveUp press enter r abbit.moveDown press enter r abbit.moveLeft press …" at bounding box center [290, 94] width 113 height 50
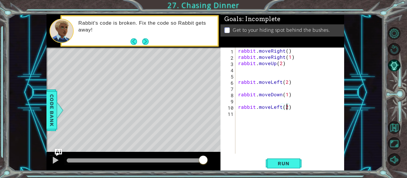
scroll to position [0, 3]
type textarea "rabbit.moveLeft(2)"
click at [274, 163] on span "Run" at bounding box center [284, 164] width 24 height 6
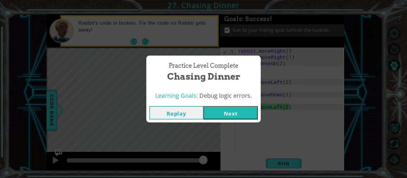
click at [242, 108] on button "Next" at bounding box center [230, 112] width 54 height 13
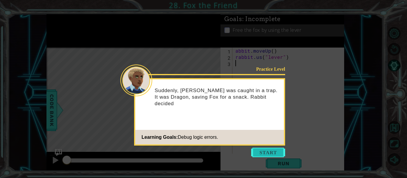
click at [264, 149] on button "Start" at bounding box center [268, 153] width 34 height 10
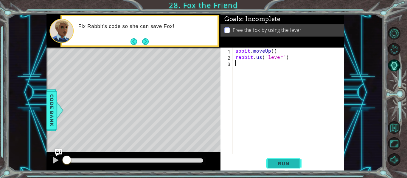
click at [295, 168] on button "Run" at bounding box center [284, 164] width 36 height 12
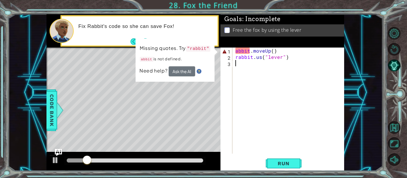
click at [235, 51] on div "abbit . moveUp ( ) rabbit . us ( "lever" )" at bounding box center [290, 107] width 112 height 119
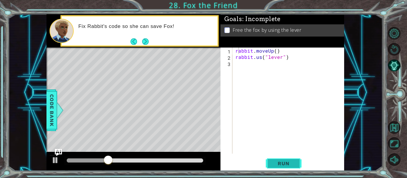
click at [275, 161] on button "Run" at bounding box center [284, 164] width 36 height 12
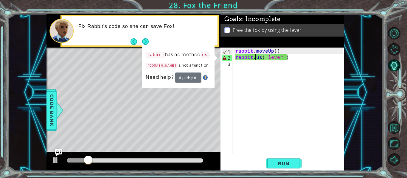
click at [257, 58] on div "rabbit . moveUp ( ) rabbit . us ( "lever" )" at bounding box center [290, 107] width 112 height 119
click at [260, 58] on div "rabbit . moveUp ( ) rabbit . us ( "lever" )" at bounding box center [290, 107] width 112 height 119
click at [257, 57] on div "rabbit . moveUp ( ) rabbit . us ( "lever" )" at bounding box center [290, 107] width 112 height 119
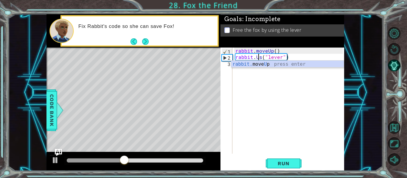
scroll to position [0, 1]
type textarea "[DOMAIN_NAME]("lever")"
click at [288, 166] on span "Run" at bounding box center [284, 164] width 24 height 6
